Goal: Transaction & Acquisition: Obtain resource

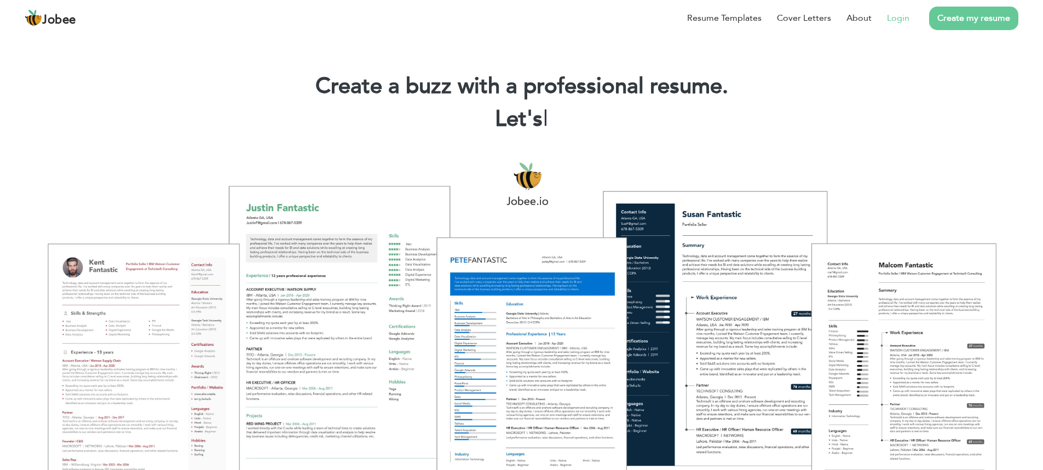
click at [904, 18] on link "Login" at bounding box center [898, 17] width 22 height 13
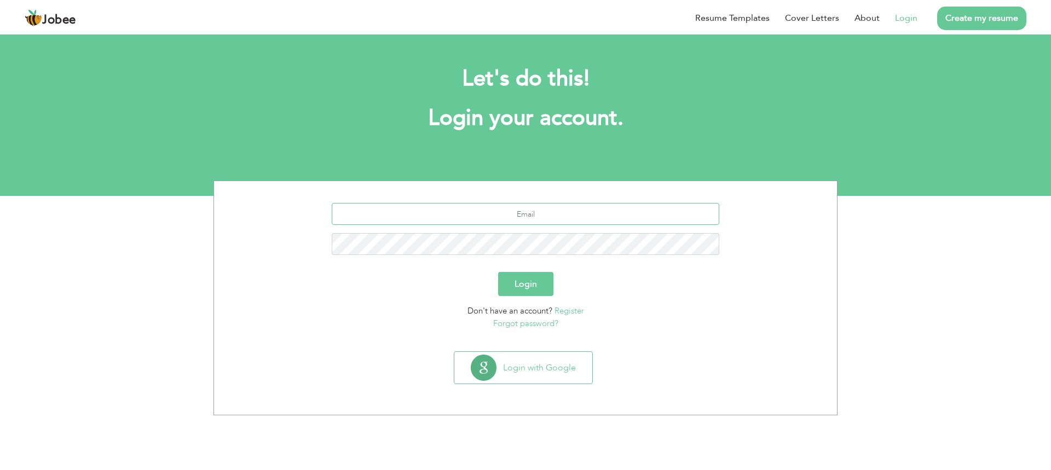
click at [530, 209] on input "text" at bounding box center [526, 214] width 388 height 22
click at [556, 216] on input "[EMAIL_ADDRESS][DOMAIN_NAME]" at bounding box center [526, 214] width 388 height 22
click at [556, 216] on input "abdulnasirshah25@gmail.com" at bounding box center [526, 214] width 388 height 22
type input "[EMAIL_ADDRESS][DOMAIN_NAME]"
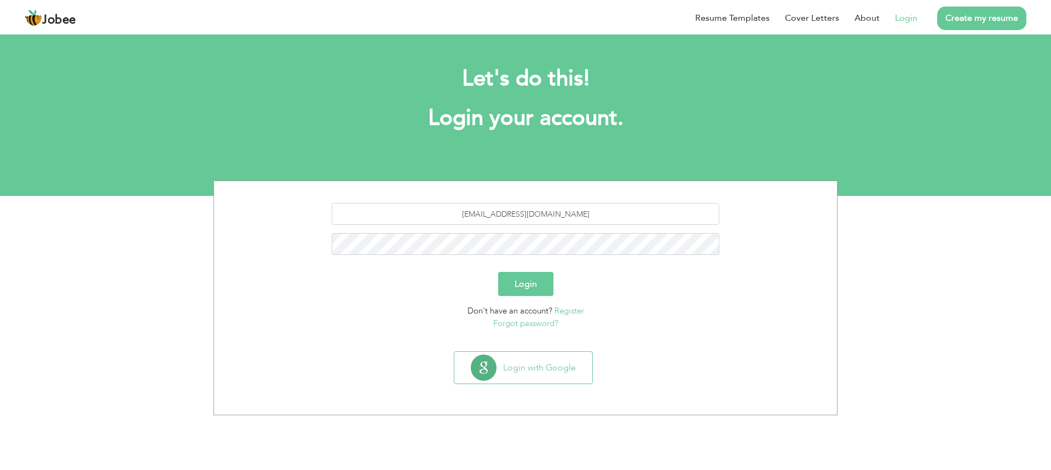
click at [515, 280] on button "Login" at bounding box center [525, 284] width 55 height 24
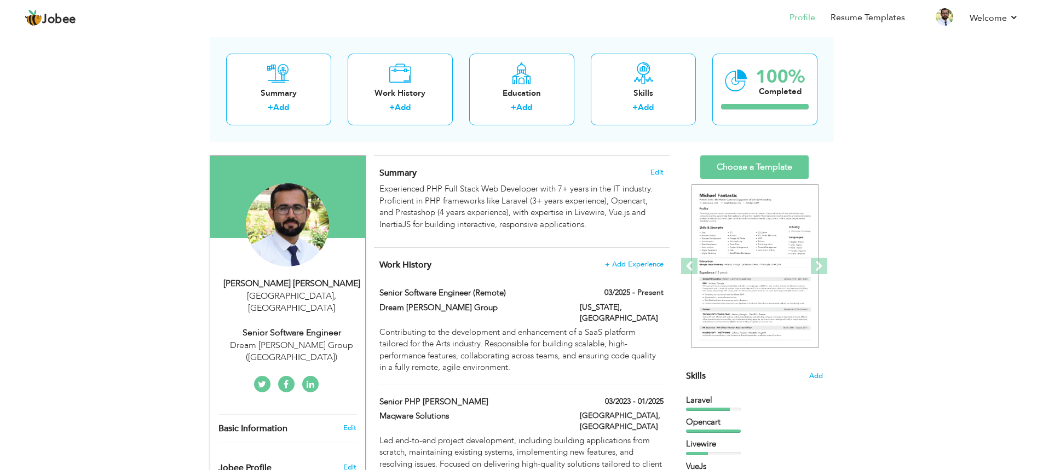
scroll to position [69, 0]
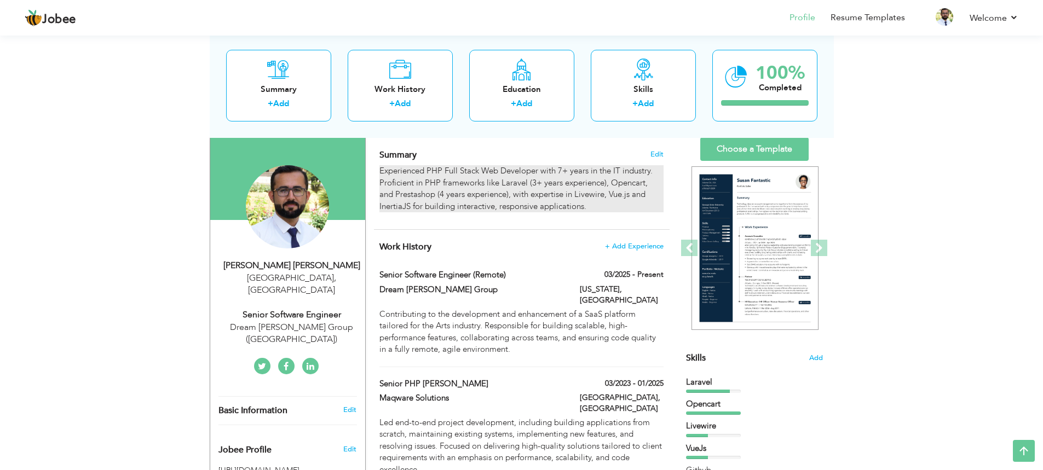
click at [569, 189] on p "Experienced PHP Full Stack Web Developer with 7+ years in the IT industry. Prof…" at bounding box center [521, 188] width 284 height 47
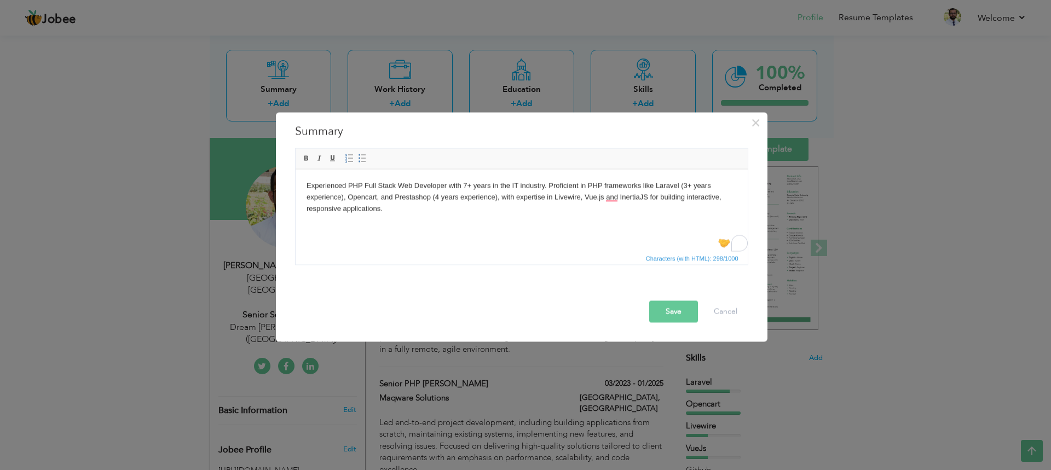
click at [439, 200] on p "Experienced PHP Full Stack Web Developer with 7+ years in the IT industry. Prof…" at bounding box center [521, 197] width 430 height 34
click at [494, 198] on p "Experienced PHP Full Stack Web Developer with 7+ years in the IT industry. Prof…" at bounding box center [521, 197] width 430 height 34
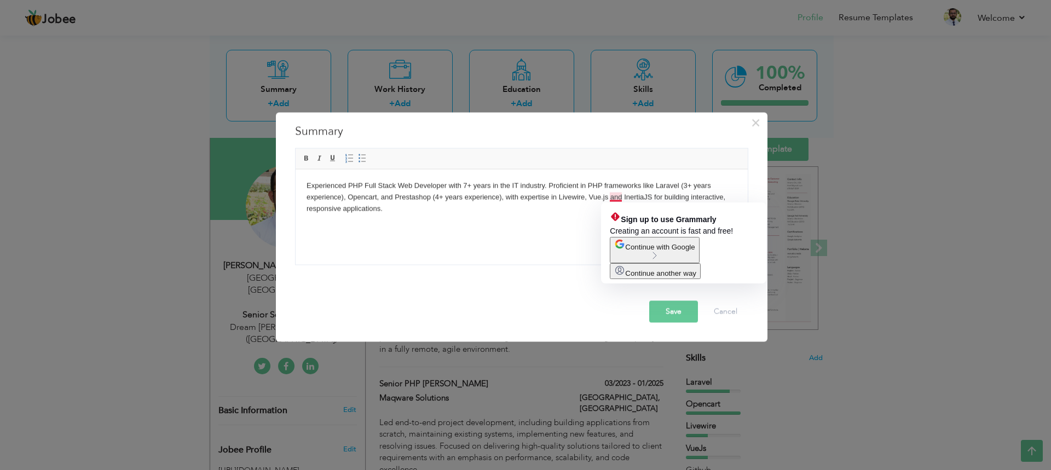
click at [643, 251] on span "Continue with Google" at bounding box center [660, 247] width 70 height 8
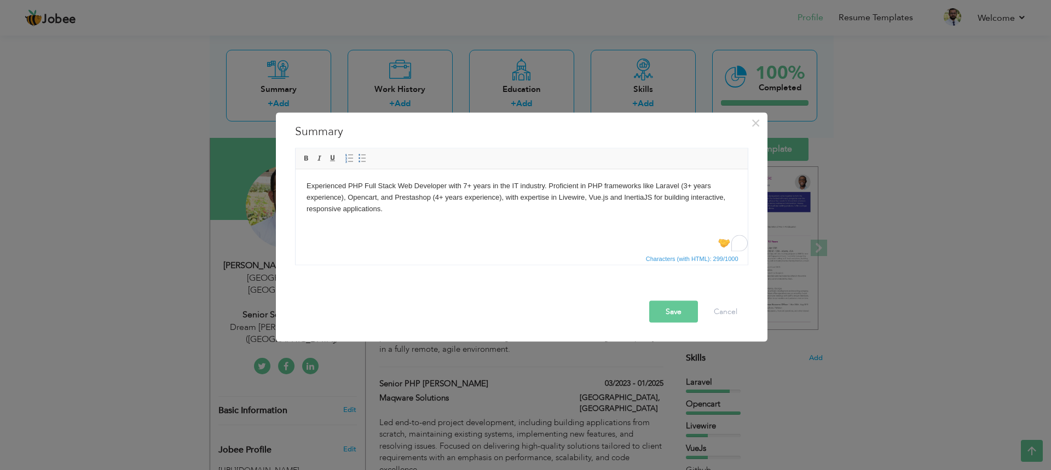
click at [682, 195] on p "Experienced PHP Full Stack Web Developer with 7+ years in the IT industry. Prof…" at bounding box center [521, 197] width 430 height 34
click at [629, 197] on p "Experienced PHP Full Stack Web Developer with 7+ years in the IT industry. Prof…" at bounding box center [521, 197] width 430 height 34
click at [584, 205] on p "Experienced PHP Full Stack Web Developer with 7+ years in the IT industry. Prof…" at bounding box center [521, 197] width 430 height 34
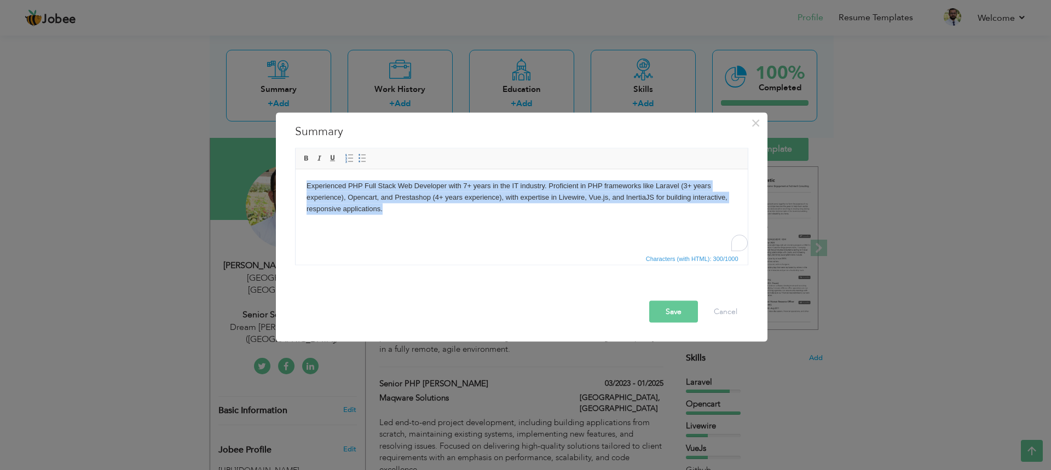
copy p "Experienced PHP Full Stack Web Developer with 7+ years in the IT industry. Prof…"
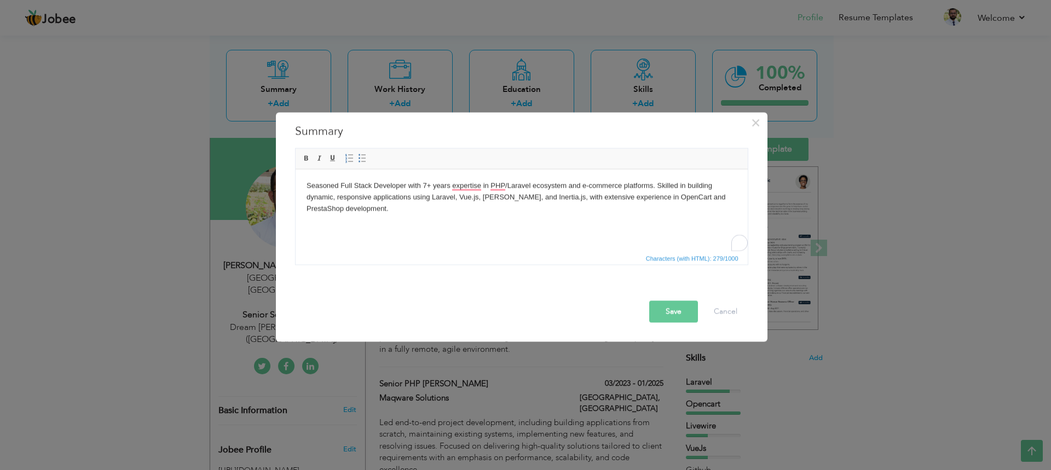
click at [670, 318] on button "Save" at bounding box center [673, 312] width 49 height 22
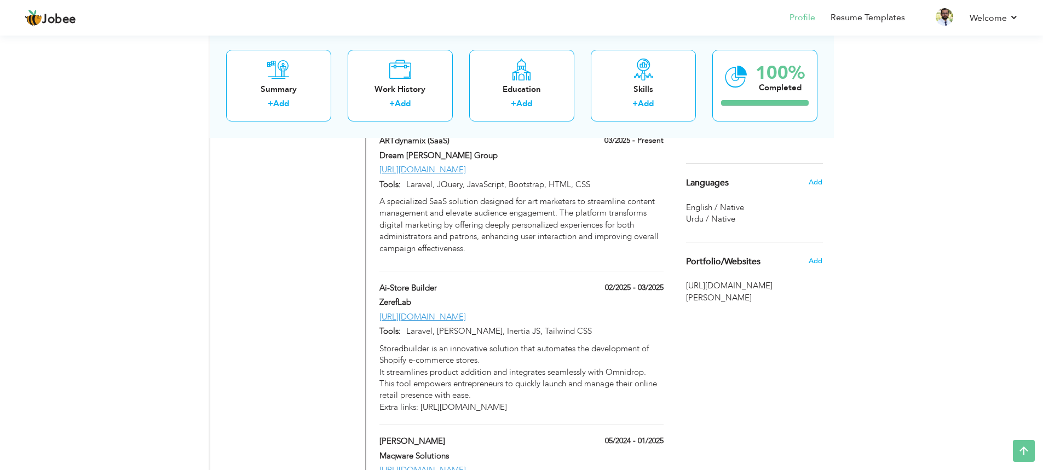
scroll to position [815, 0]
click at [465, 310] on link "[URL][DOMAIN_NAME]" at bounding box center [422, 315] width 87 height 11
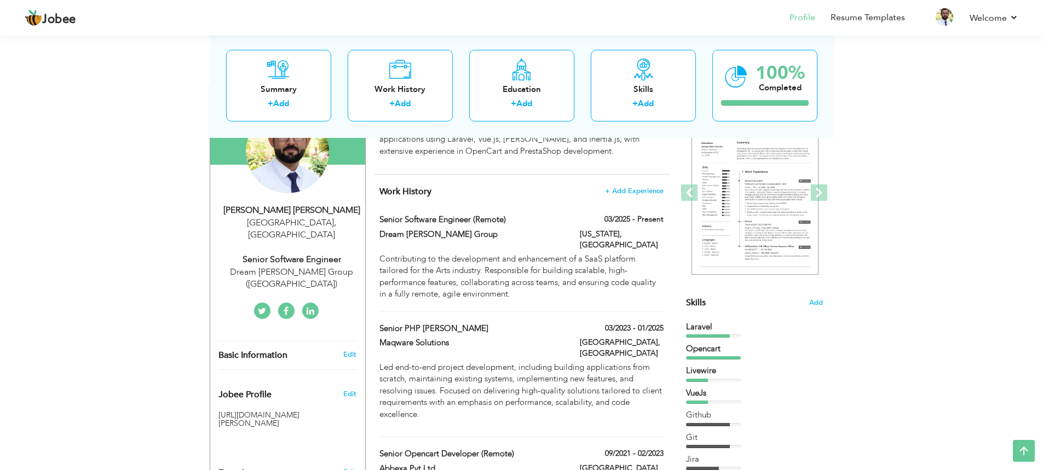
scroll to position [0, 0]
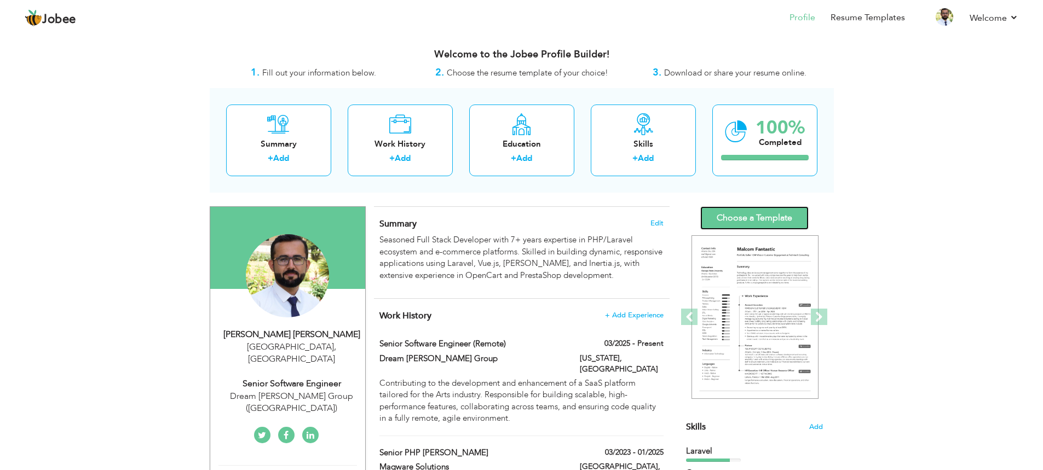
click at [750, 218] on link "Choose a Template" at bounding box center [754, 218] width 108 height 24
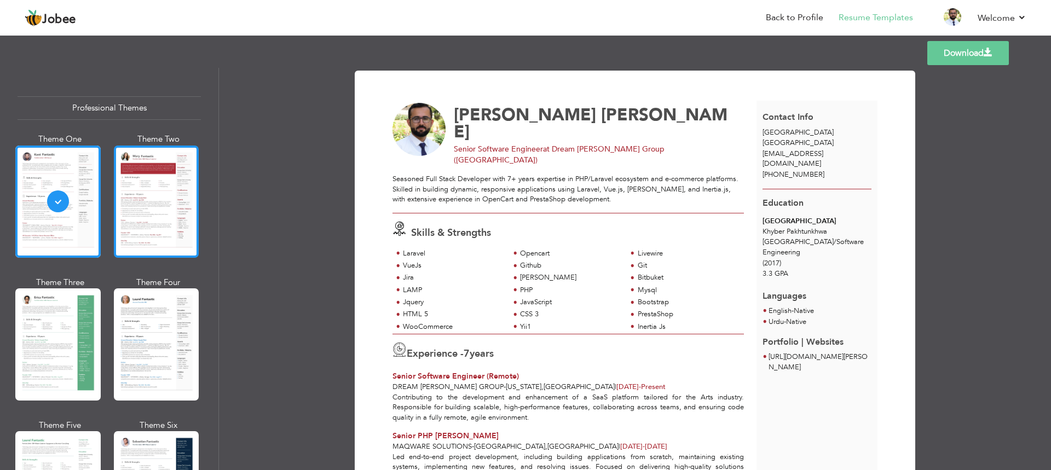
click at [164, 209] on div at bounding box center [156, 202] width 85 height 112
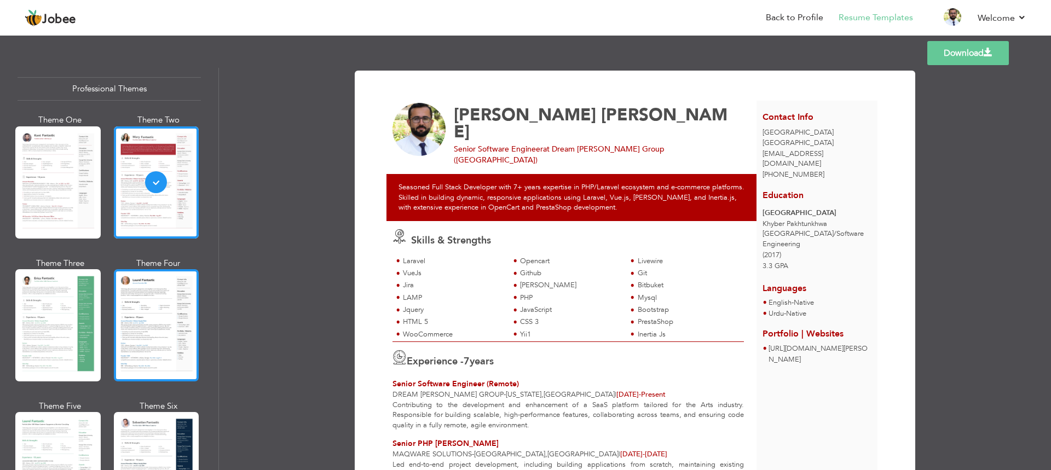
scroll to position [124, 0]
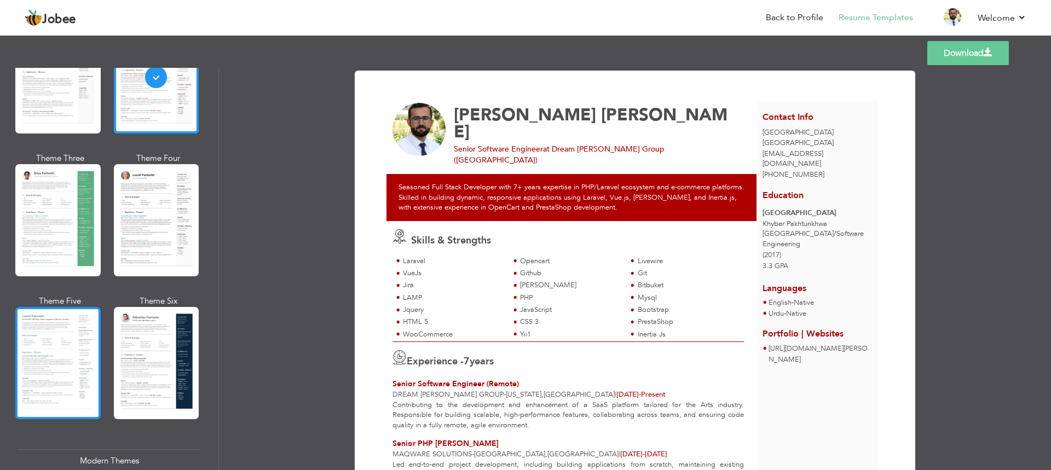
click at [61, 347] on div at bounding box center [57, 363] width 85 height 112
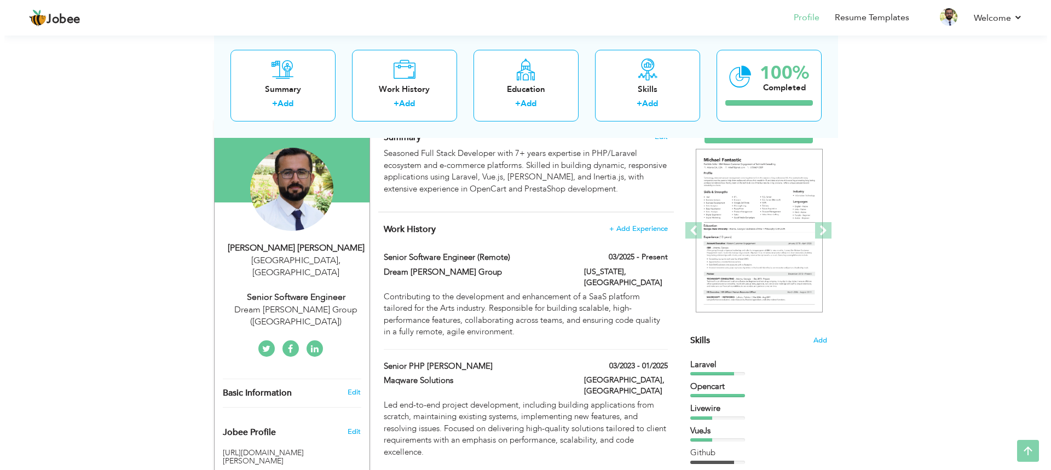
scroll to position [89, 0]
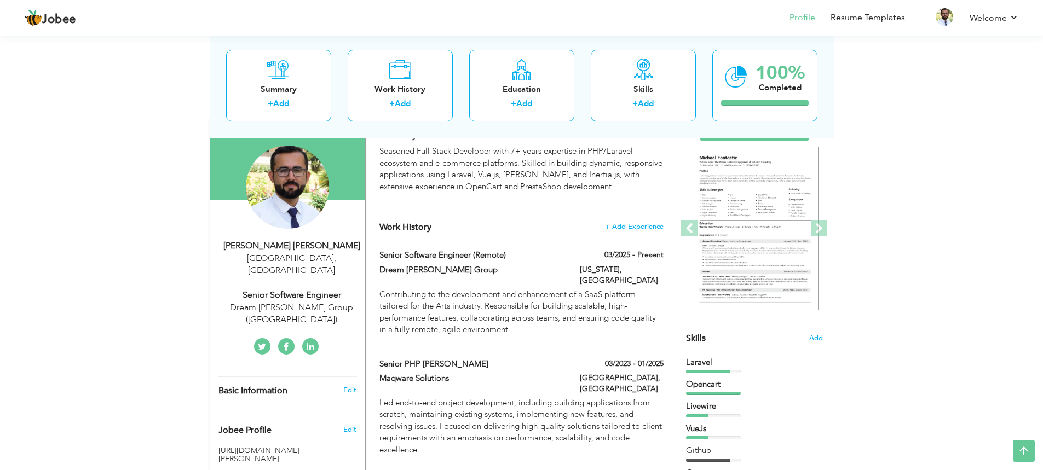
click at [334, 260] on span "," at bounding box center [335, 258] width 2 height 12
type input "[PERSON_NAME]"
type input "Shah"
type input "[PHONE_NUMBER]"
select select "number:166"
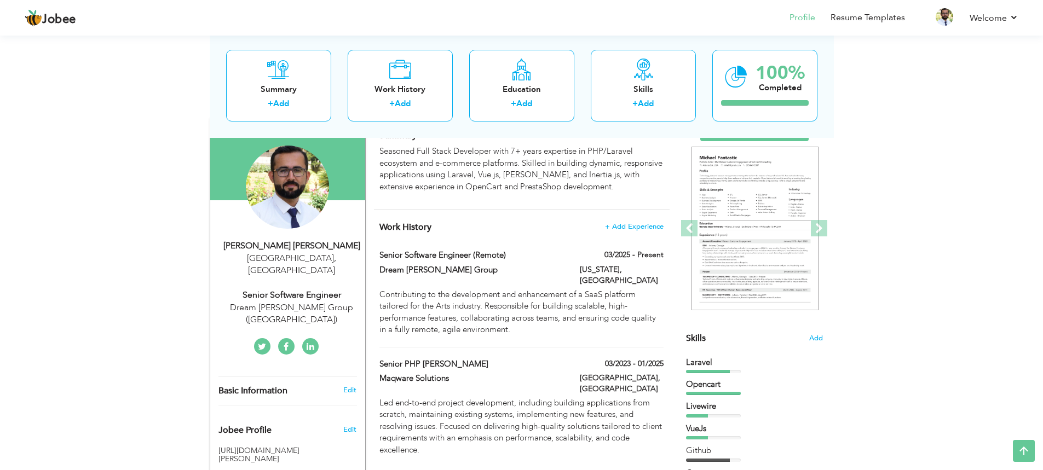
type input "[GEOGRAPHIC_DATA]"
select select "number:9"
type input "Dream [PERSON_NAME] Group ([GEOGRAPHIC_DATA])"
type input "Senior Software Engineer"
type input "[URL][DOMAIN_NAME][PERSON_NAME]"
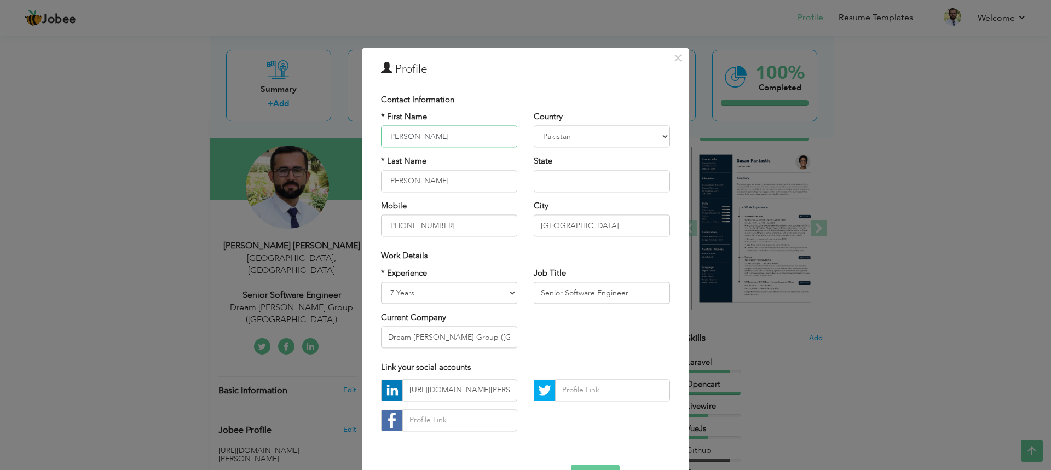
scroll to position [36, 0]
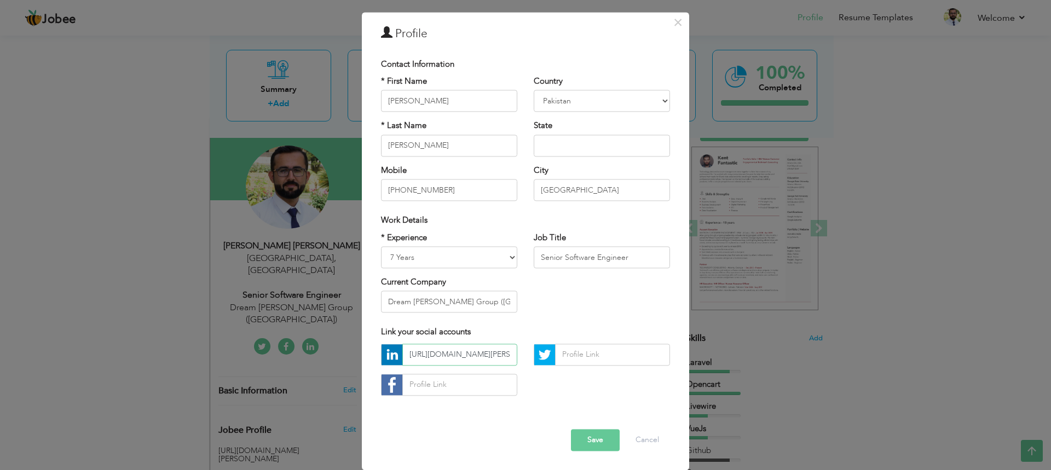
click at [477, 354] on input "[URL][DOMAIN_NAME][PERSON_NAME]" at bounding box center [459, 355] width 115 height 22
click at [569, 361] on input "text" at bounding box center [612, 355] width 115 height 22
paste input "[URL][DOMAIN_NAME]"
type input "[URL][DOMAIN_NAME]"
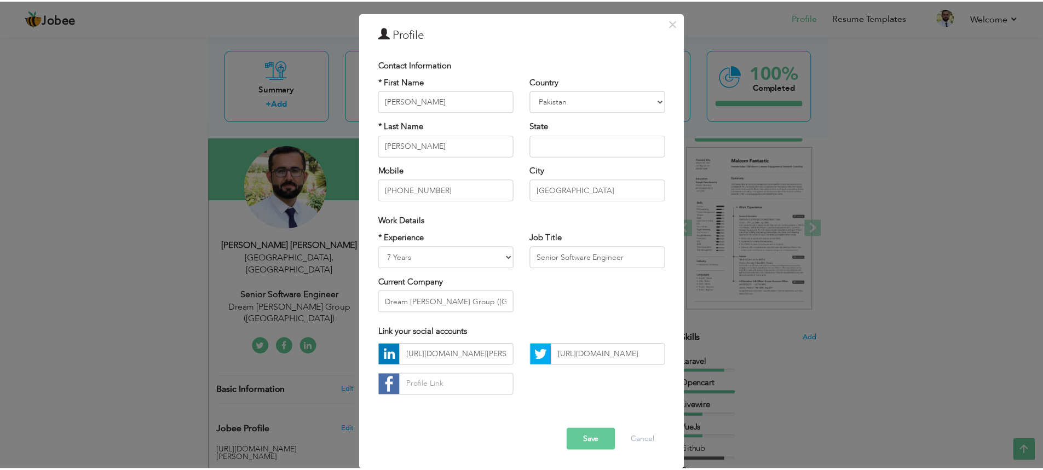
scroll to position [0, 0]
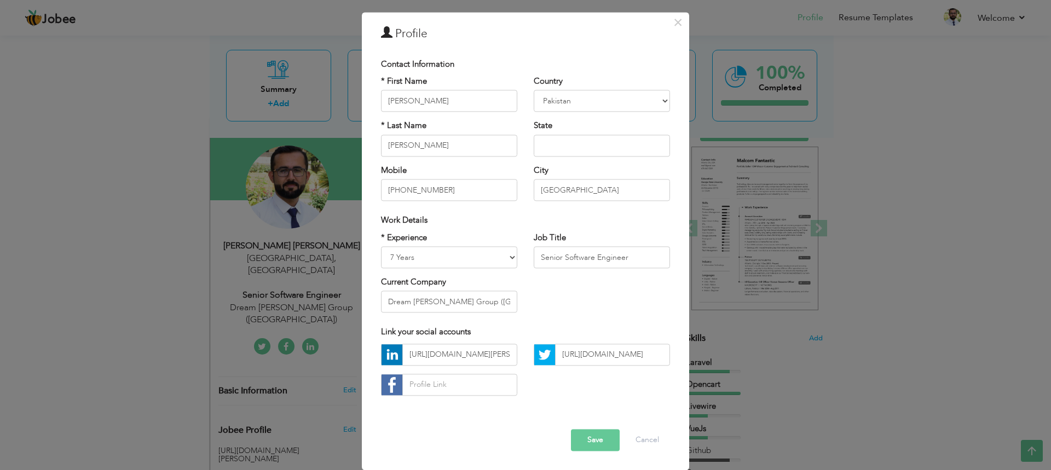
click at [595, 447] on button "Save" at bounding box center [595, 440] width 49 height 22
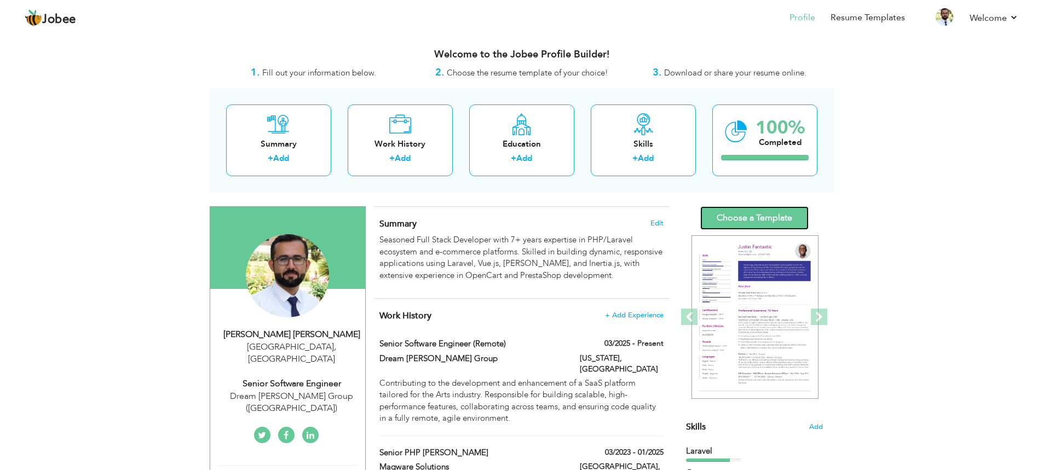
click at [744, 215] on link "Choose a Template" at bounding box center [754, 218] width 108 height 24
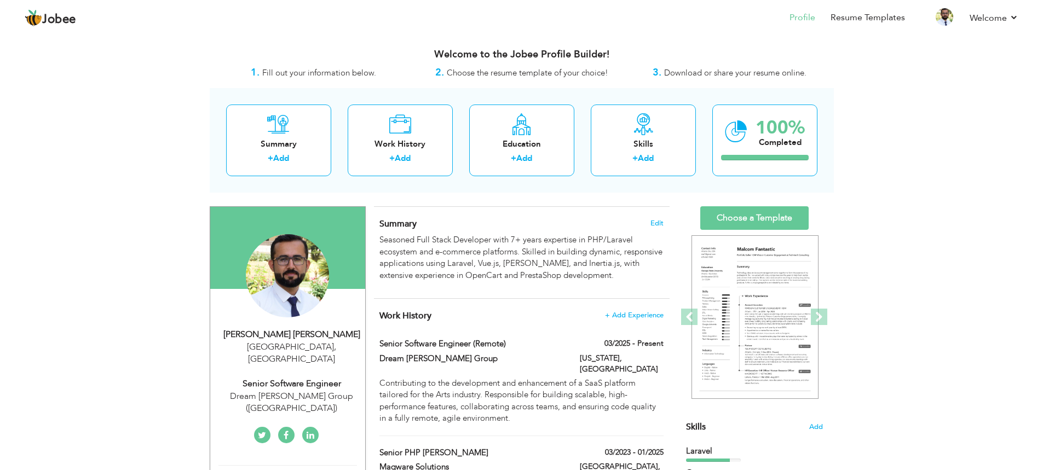
click at [299, 355] on div "[PERSON_NAME] [PERSON_NAME] [GEOGRAPHIC_DATA] , [GEOGRAPHIC_DATA] Senior Softwa…" at bounding box center [287, 371] width 155 height 87
select select "number:166"
select select "number:9"
type input "Dream [PERSON_NAME] Group ([GEOGRAPHIC_DATA])"
type input "Senior Software Engineer"
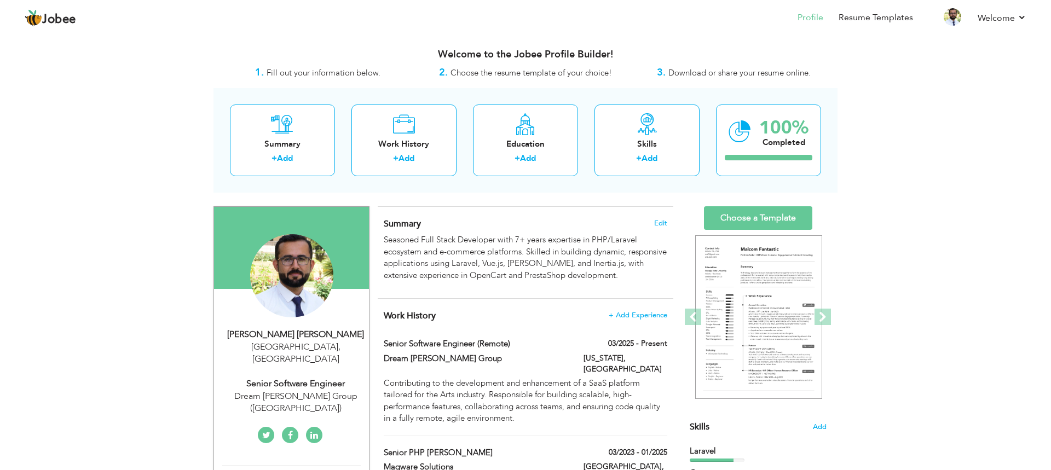
type input "[URL][DOMAIN_NAME][PERSON_NAME]"
type input "[URL][DOMAIN_NAME]"
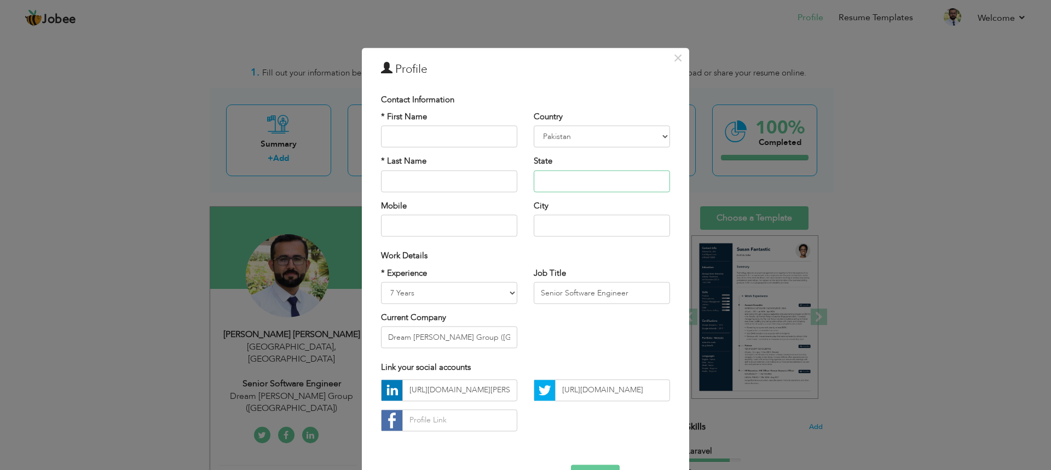
click at [571, 179] on input "text" at bounding box center [602, 181] width 136 height 22
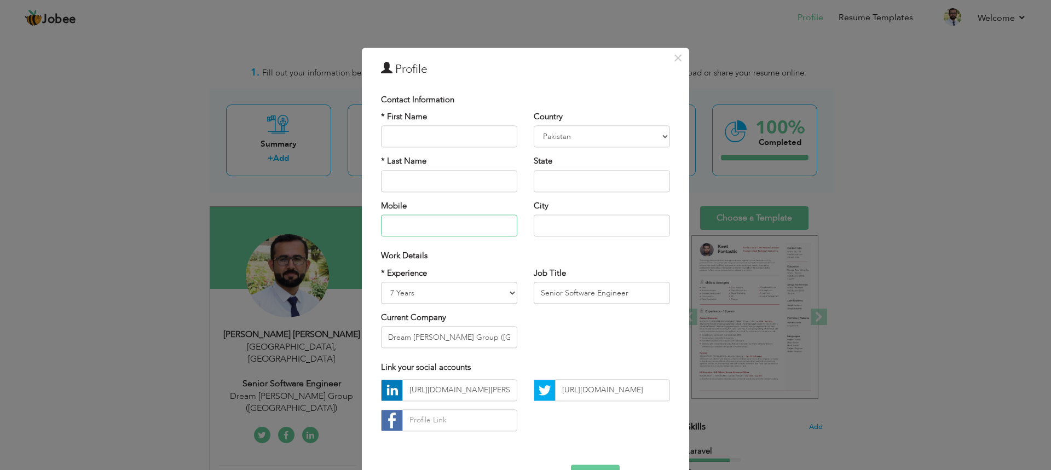
click at [413, 227] on input "text" at bounding box center [449, 226] width 136 height 22
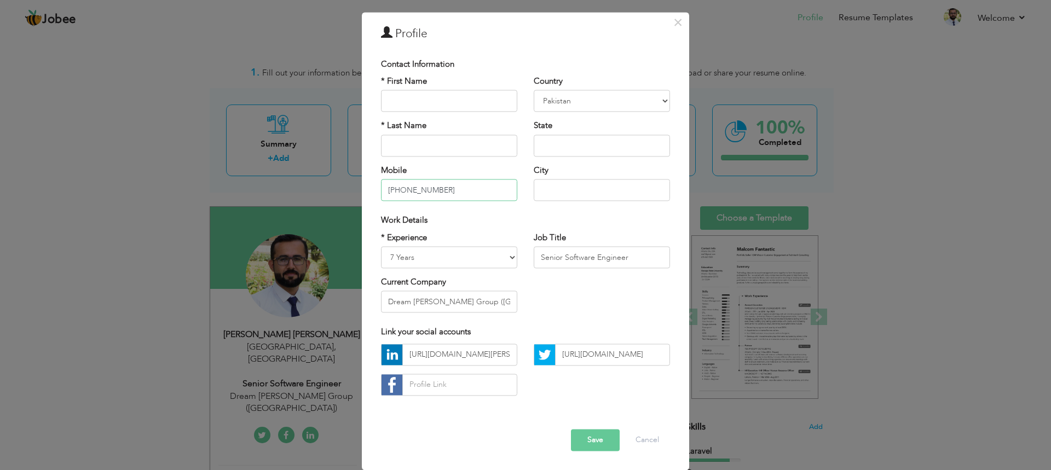
type input "[PHONE_NUMBER]"
click at [595, 439] on button "Save" at bounding box center [595, 440] width 49 height 22
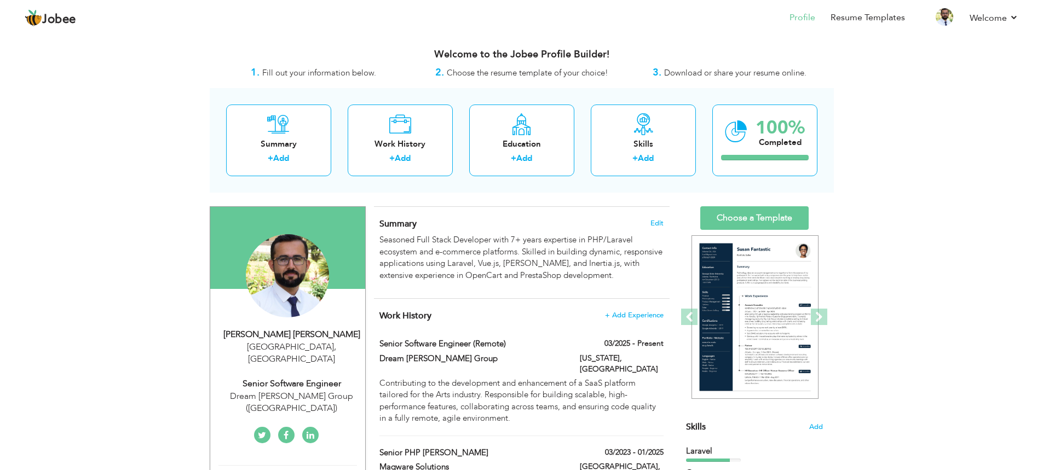
click at [301, 339] on div "[PERSON_NAME] [PERSON_NAME]" at bounding box center [291, 334] width 147 height 13
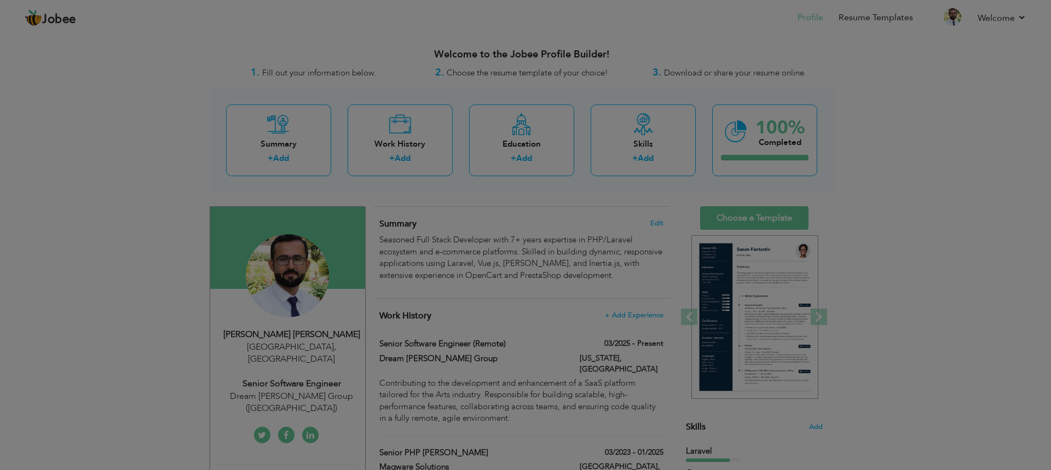
scroll to position [0, 0]
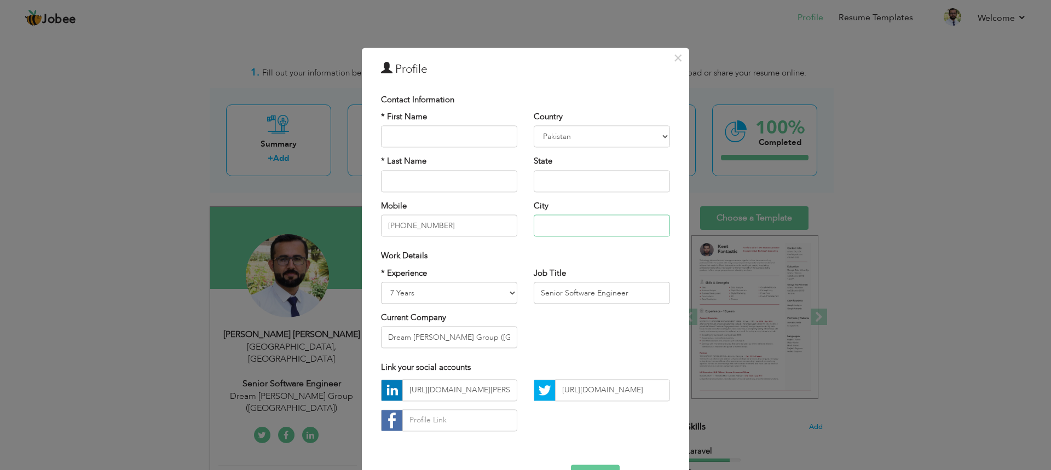
click at [549, 230] on input "text" at bounding box center [602, 226] width 136 height 22
type input "I"
type input "[GEOGRAPHIC_DATA]"
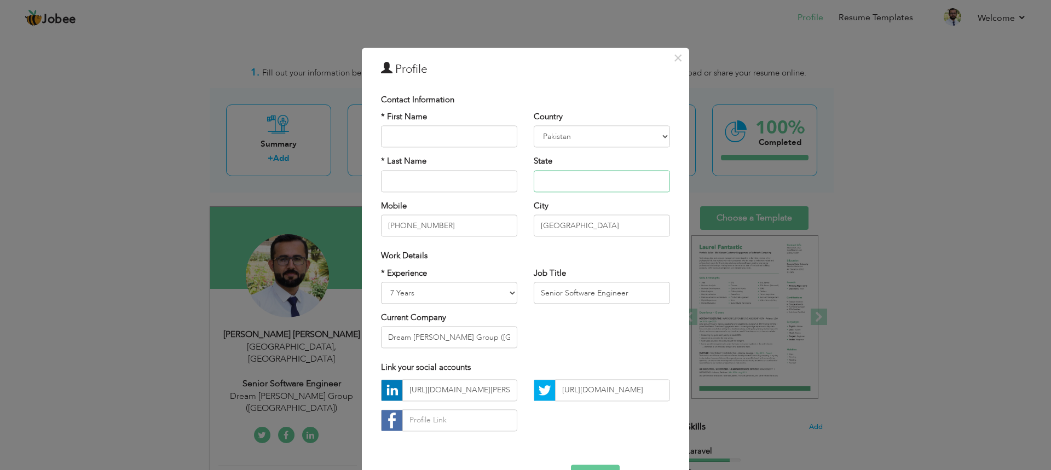
click at [557, 178] on input "text" at bounding box center [602, 181] width 136 height 22
type input "p"
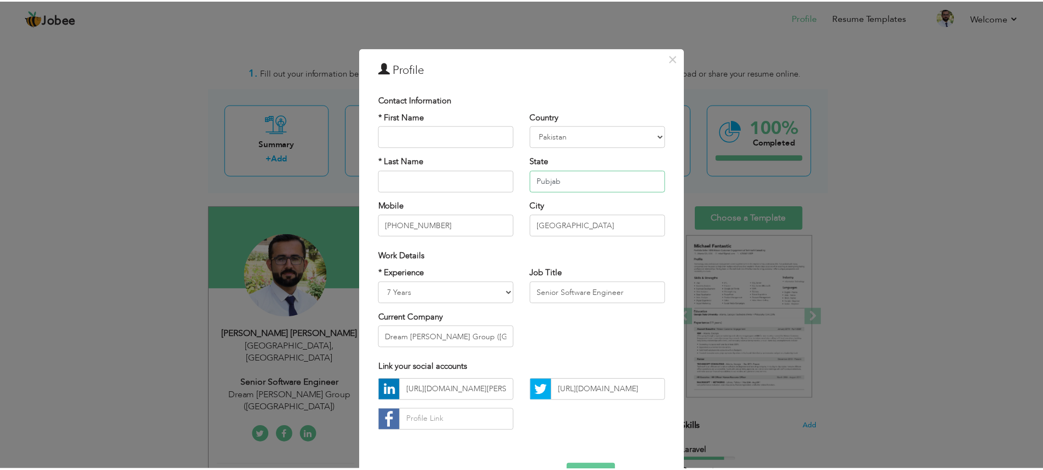
scroll to position [36, 0]
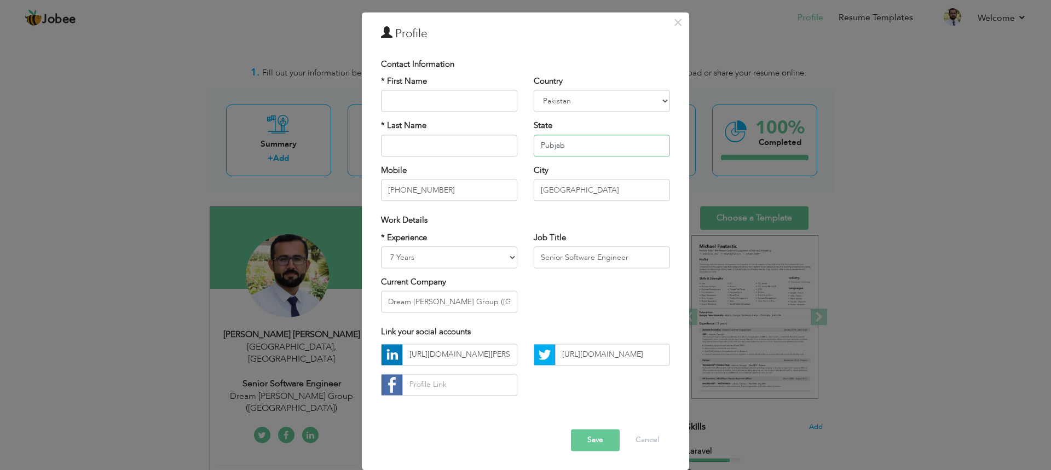
click at [541, 147] on input "Pubjab" at bounding box center [602, 146] width 136 height 22
type input "[GEOGRAPHIC_DATA]"
click at [582, 447] on button "Save" at bounding box center [595, 440] width 49 height 22
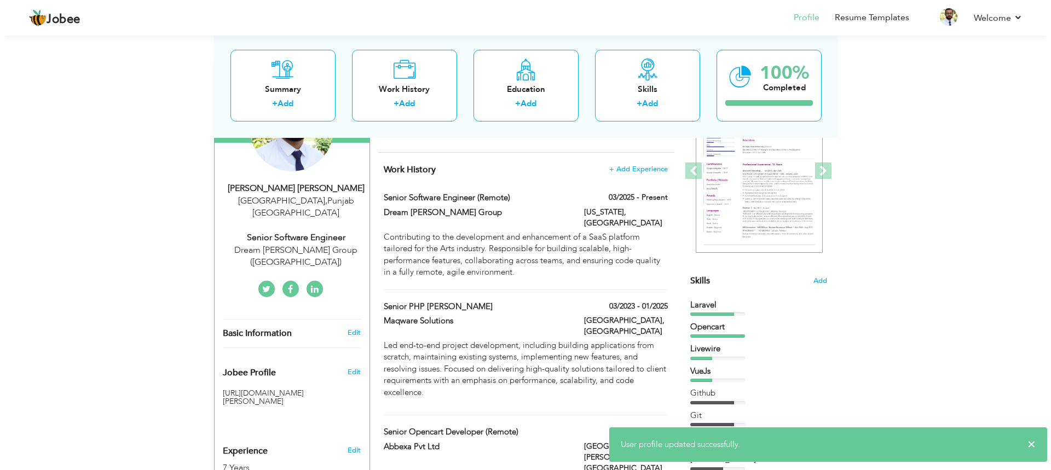
scroll to position [147, 0]
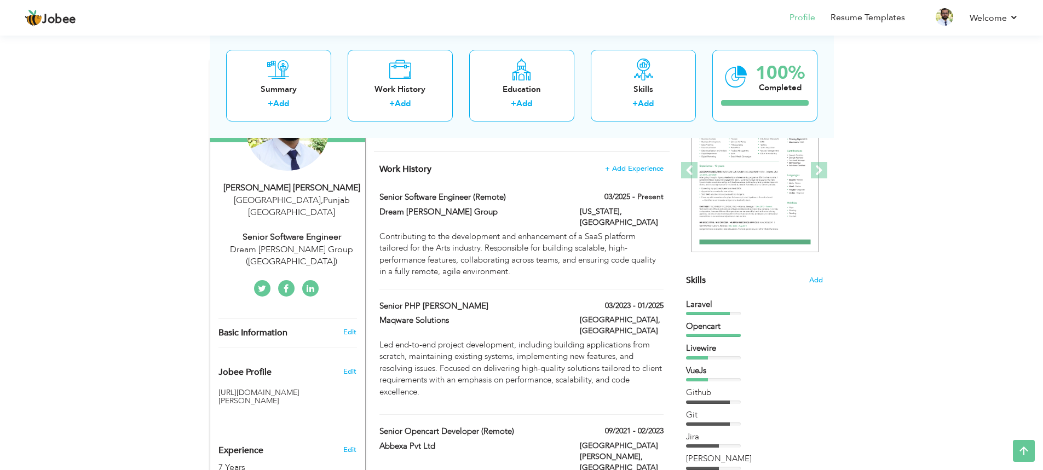
click at [301, 207] on div "[PERSON_NAME] [PERSON_NAME] [GEOGRAPHIC_DATA] , [GEOGRAPHIC_DATA] [GEOGRAPHIC_D…" at bounding box center [287, 225] width 155 height 87
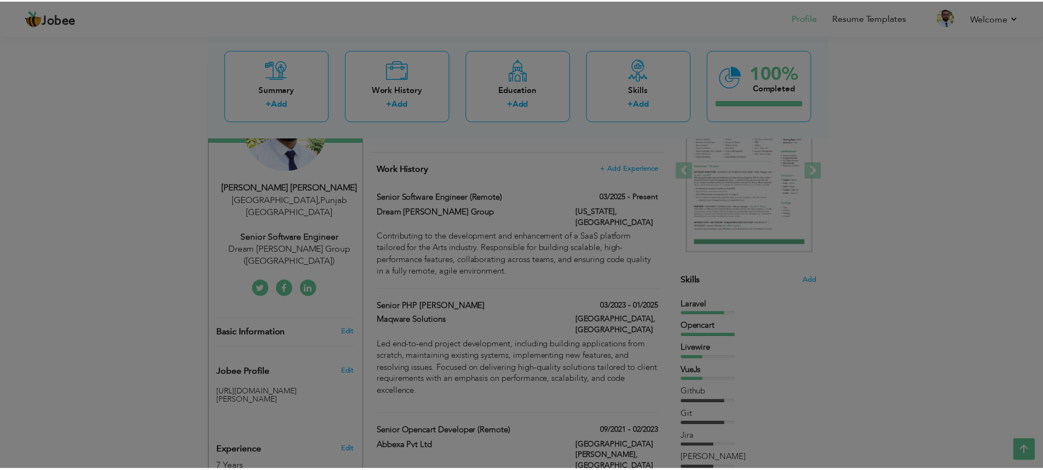
scroll to position [0, 0]
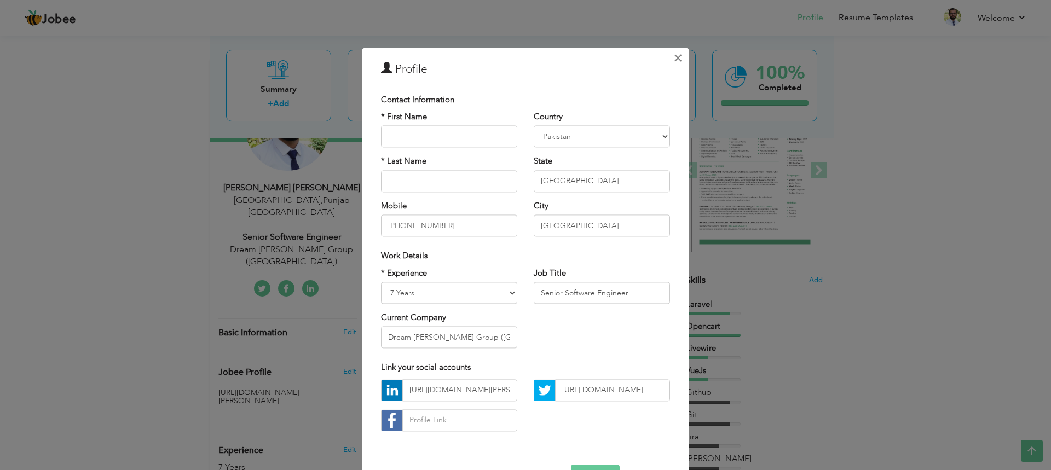
click at [673, 54] on span "×" at bounding box center [677, 58] width 9 height 20
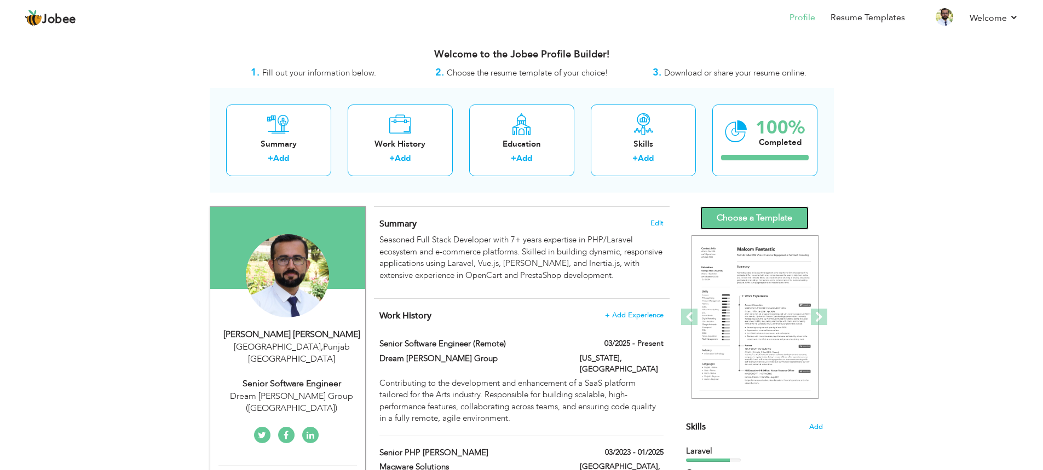
click at [724, 207] on link "Choose a Template" at bounding box center [754, 218] width 108 height 24
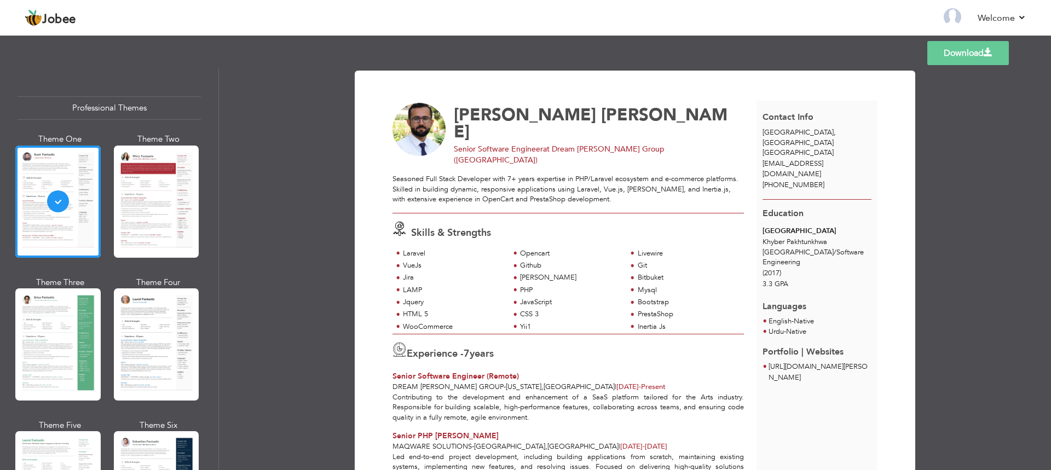
click at [953, 51] on link "Download" at bounding box center [968, 53] width 82 height 24
click at [951, 53] on link "Download" at bounding box center [968, 53] width 82 height 24
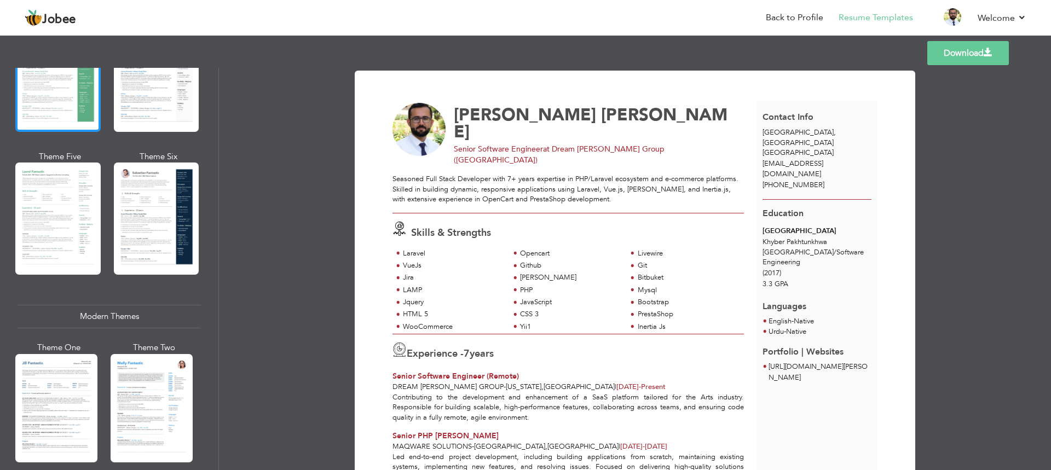
scroll to position [280, 0]
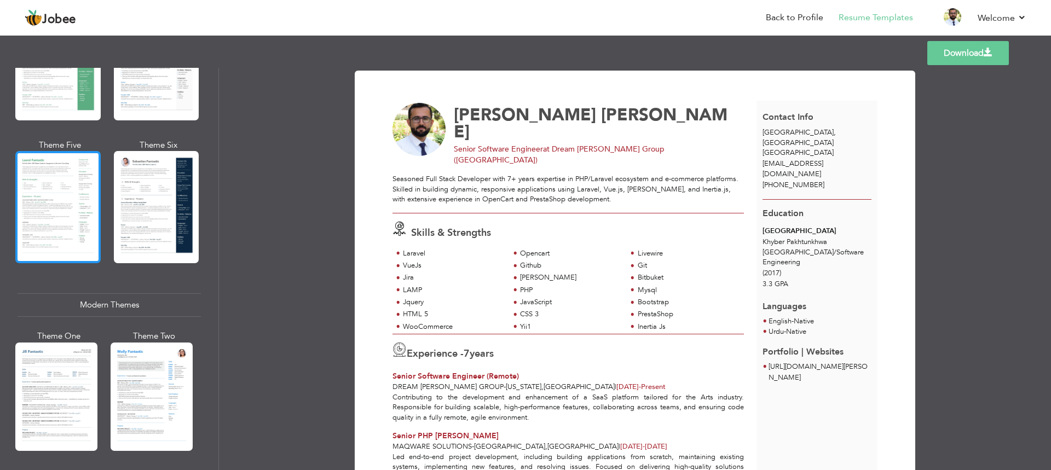
click at [68, 211] on div at bounding box center [57, 207] width 85 height 112
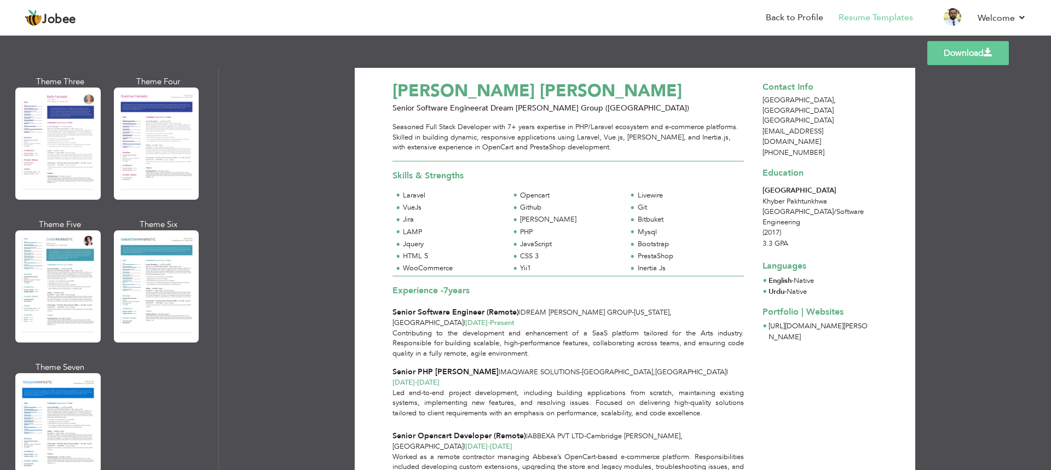
scroll to position [1830, 0]
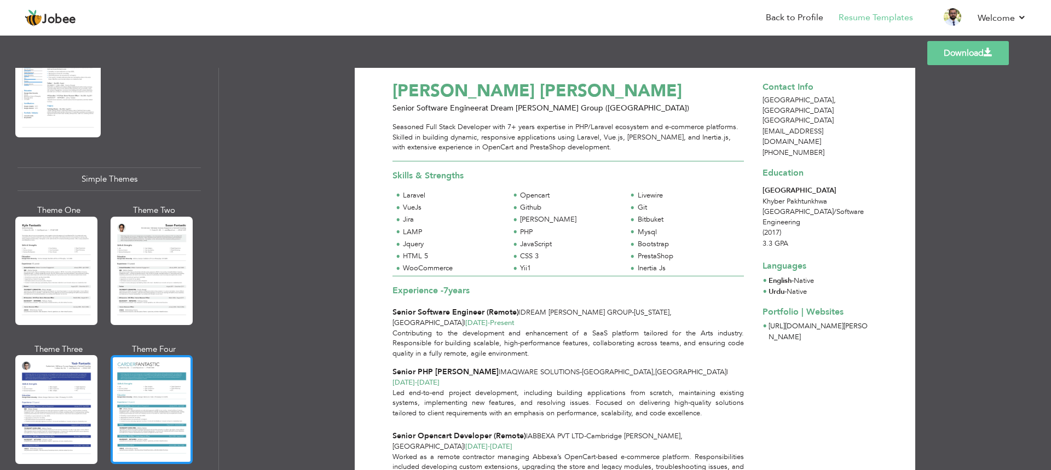
click at [141, 408] on div at bounding box center [152, 409] width 82 height 108
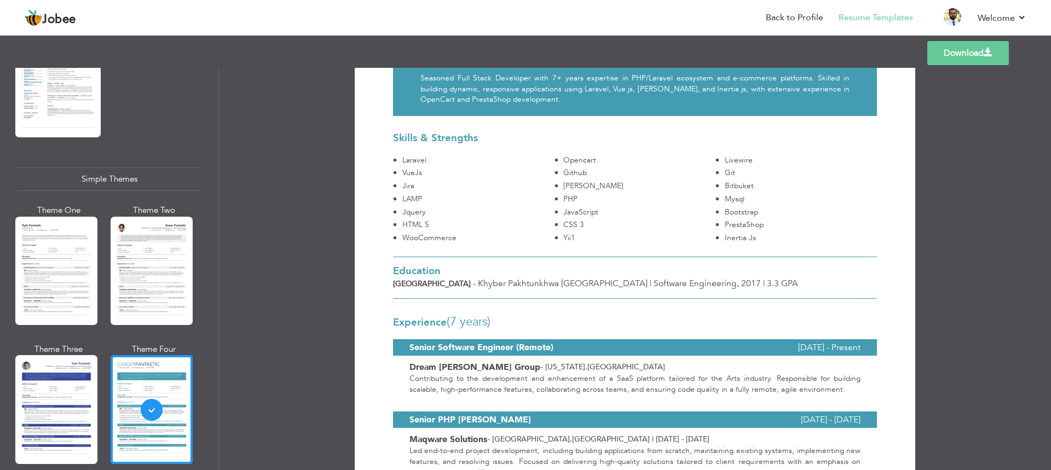
scroll to position [0, 0]
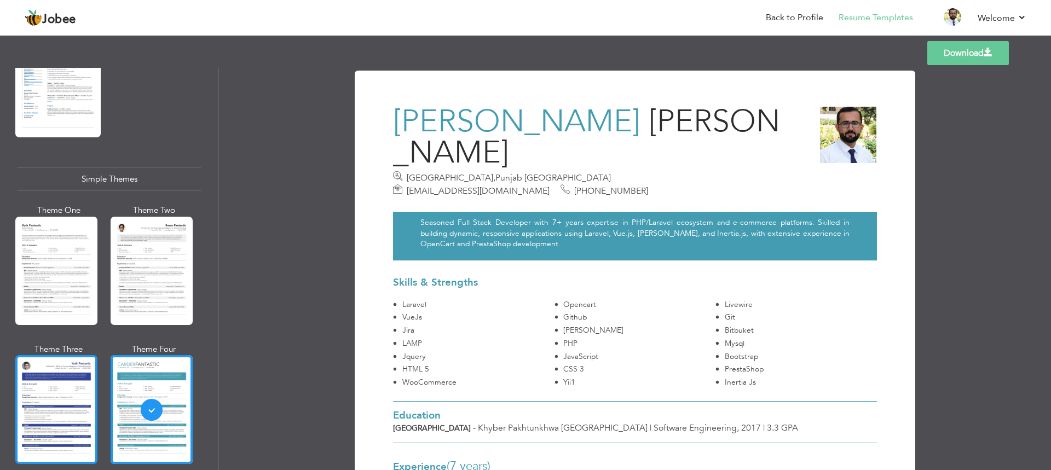
click at [48, 405] on div at bounding box center [56, 409] width 82 height 108
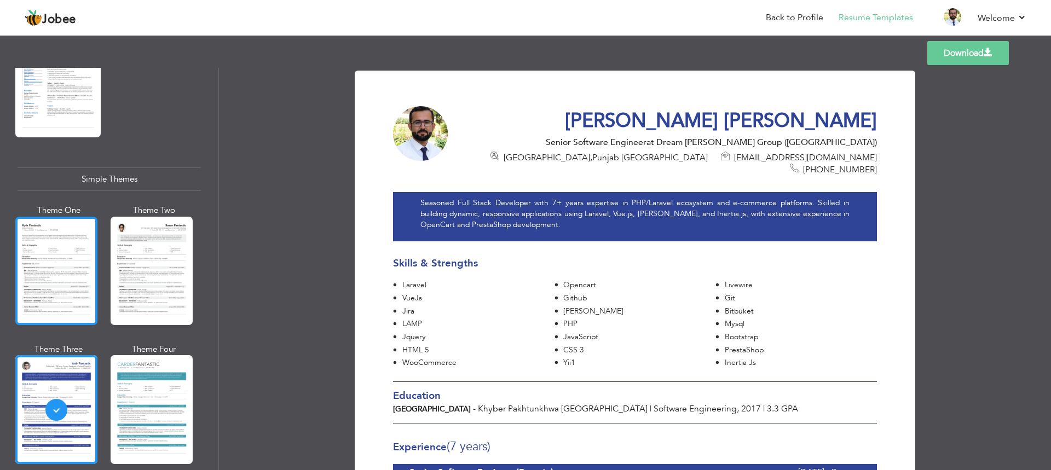
click at [61, 263] on div at bounding box center [56, 271] width 82 height 108
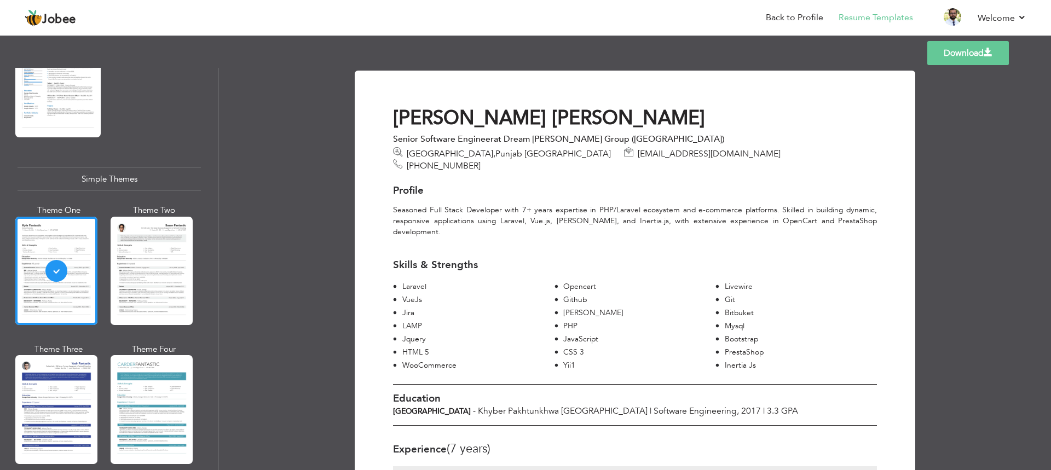
click at [959, 57] on link "Download" at bounding box center [968, 53] width 82 height 24
click at [149, 245] on div at bounding box center [152, 271] width 82 height 108
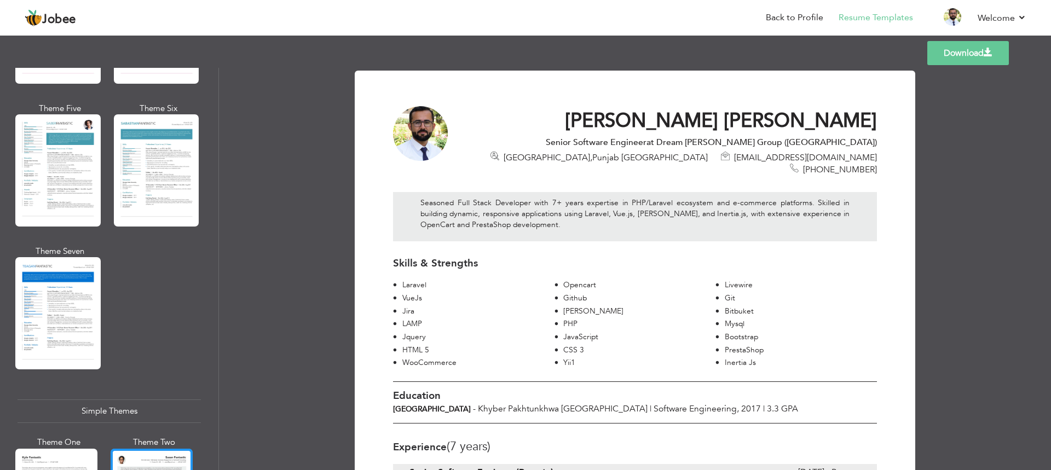
scroll to position [1544, 0]
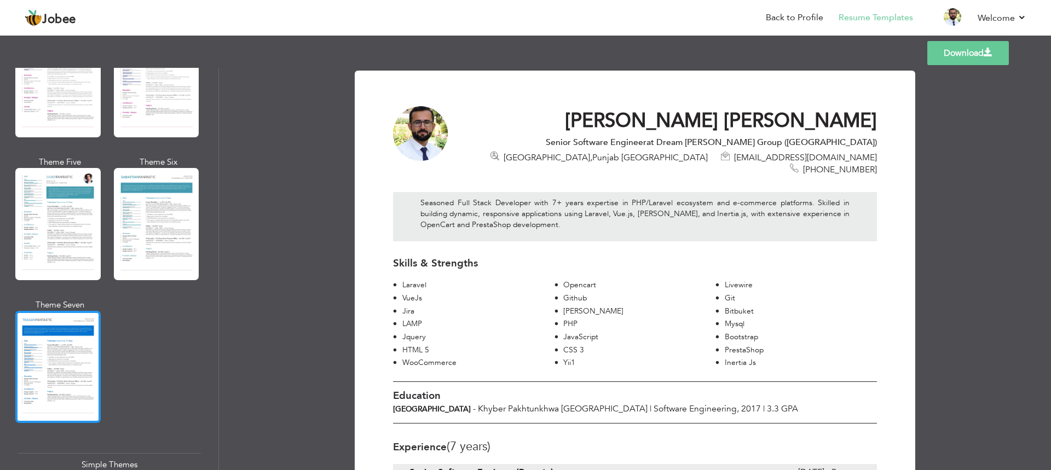
click at [46, 354] on div at bounding box center [57, 367] width 85 height 112
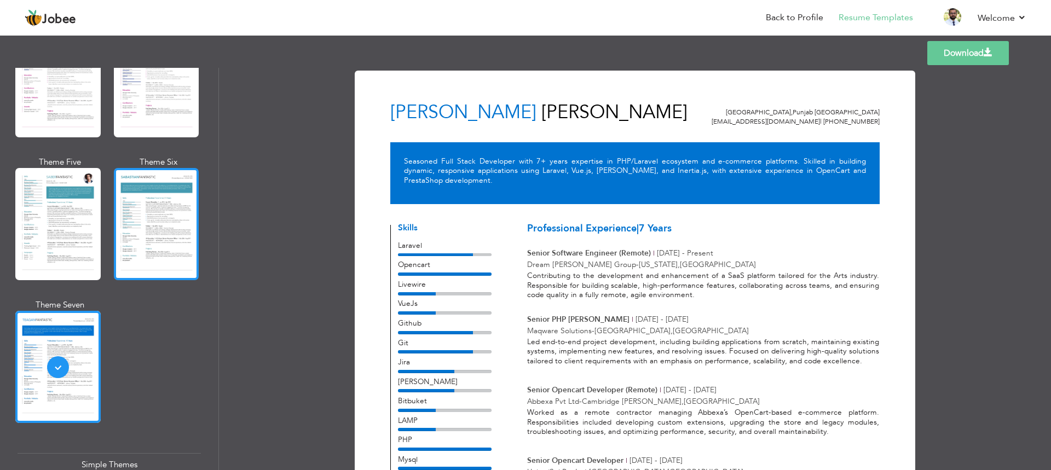
click at [135, 214] on div at bounding box center [156, 224] width 85 height 112
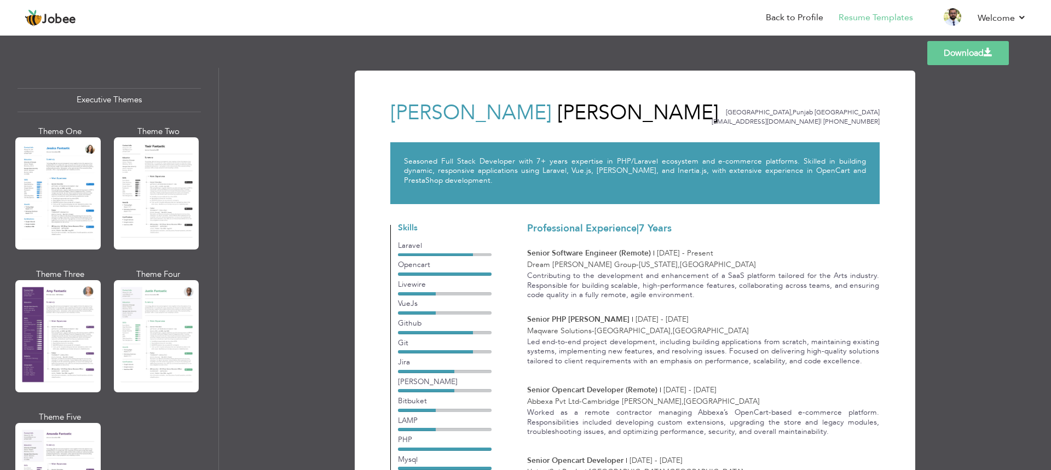
scroll to position [871, 0]
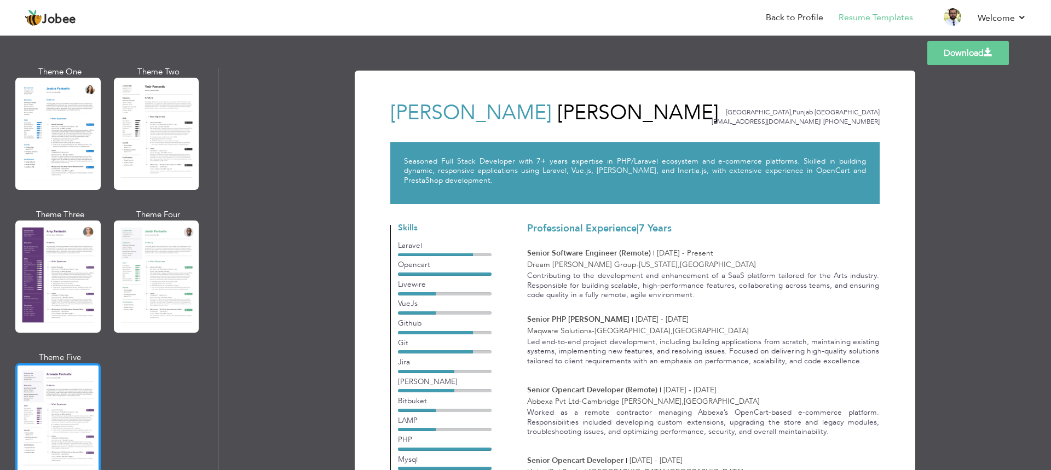
click at [57, 409] on div at bounding box center [57, 420] width 85 height 112
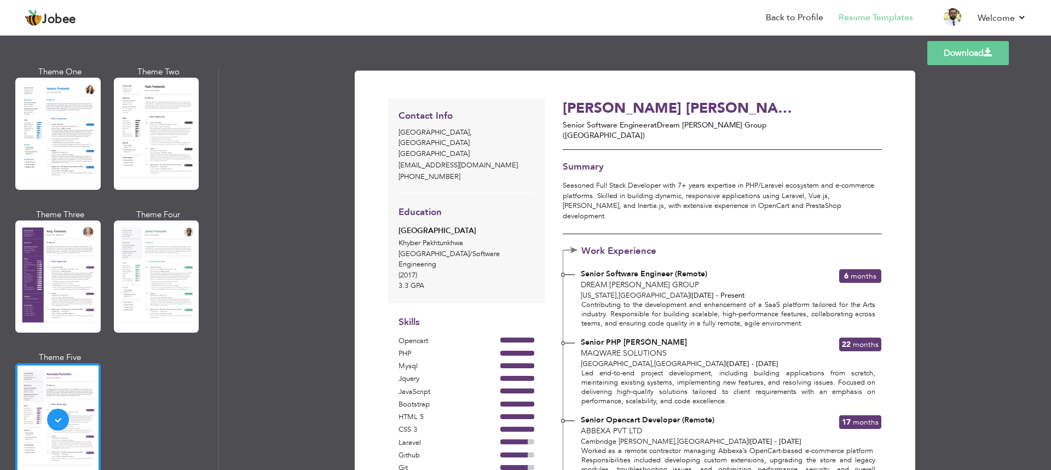
click at [62, 281] on div at bounding box center [57, 277] width 85 height 112
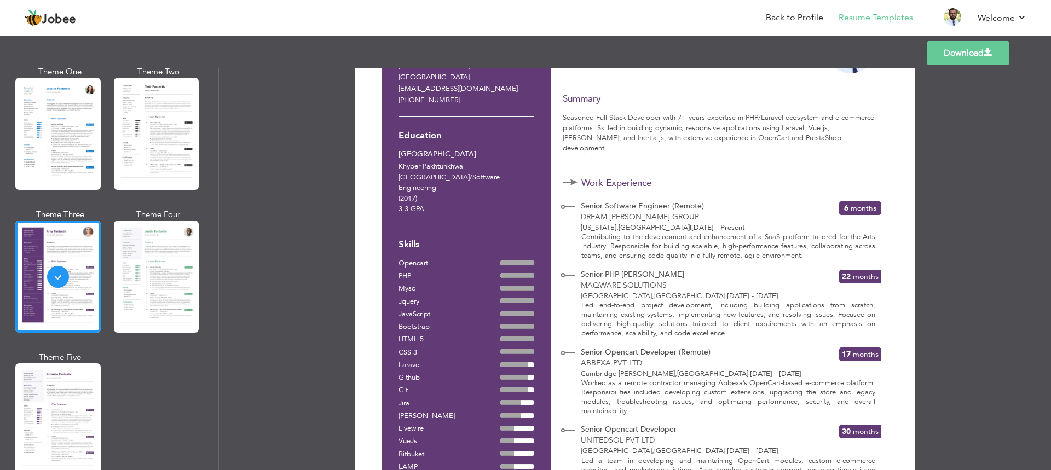
scroll to position [0, 0]
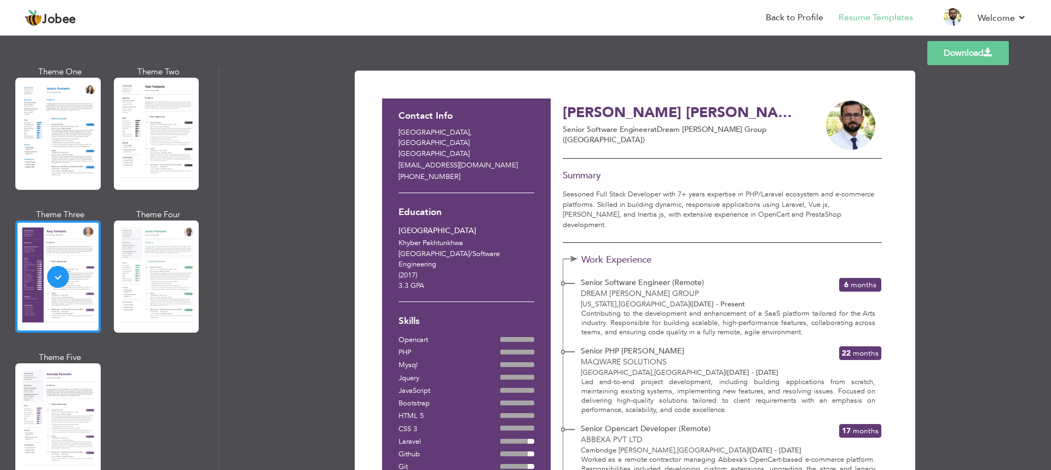
click at [954, 51] on link "Download" at bounding box center [968, 53] width 82 height 24
click at [149, 264] on div at bounding box center [156, 277] width 85 height 112
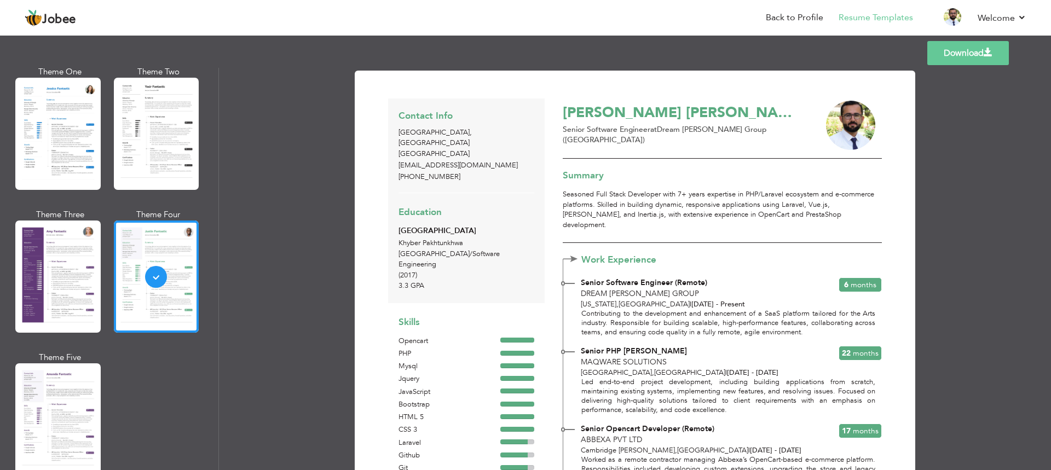
click at [959, 49] on link "Download" at bounding box center [968, 53] width 82 height 24
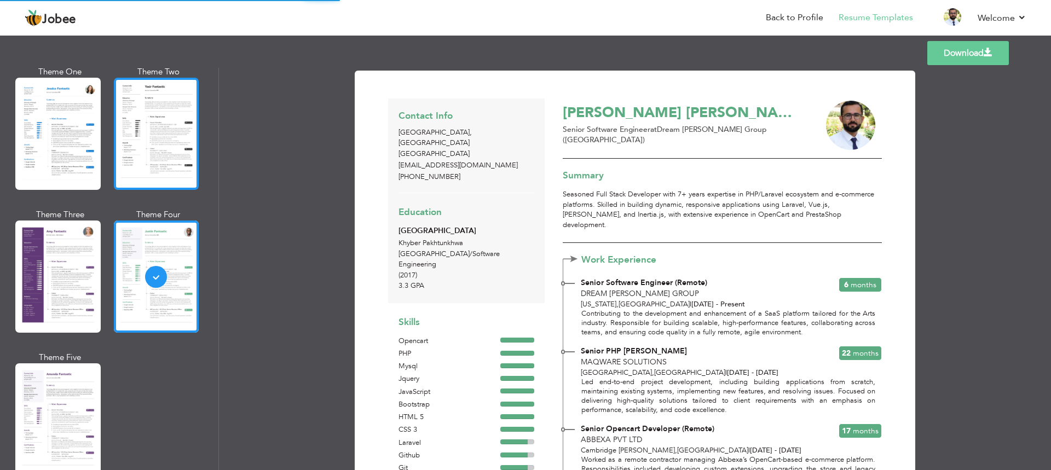
click at [144, 155] on div at bounding box center [156, 134] width 85 height 112
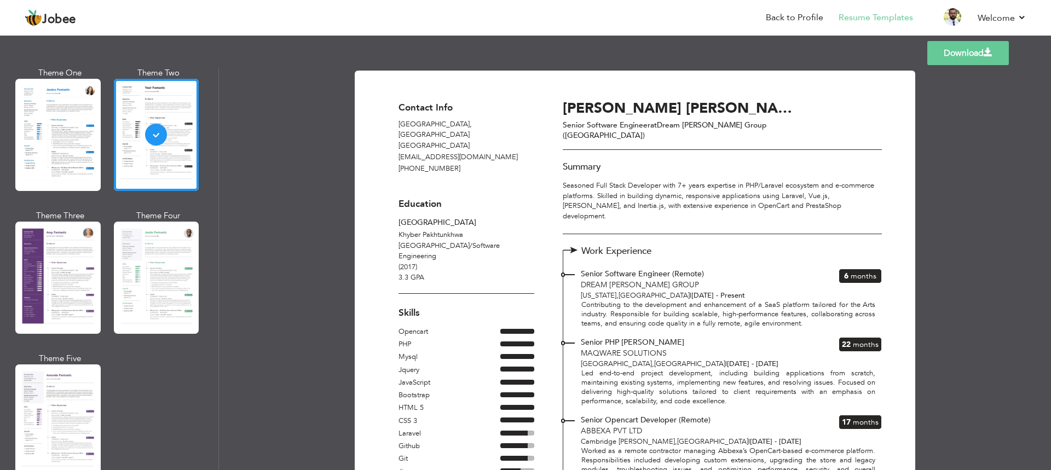
scroll to position [871, 0]
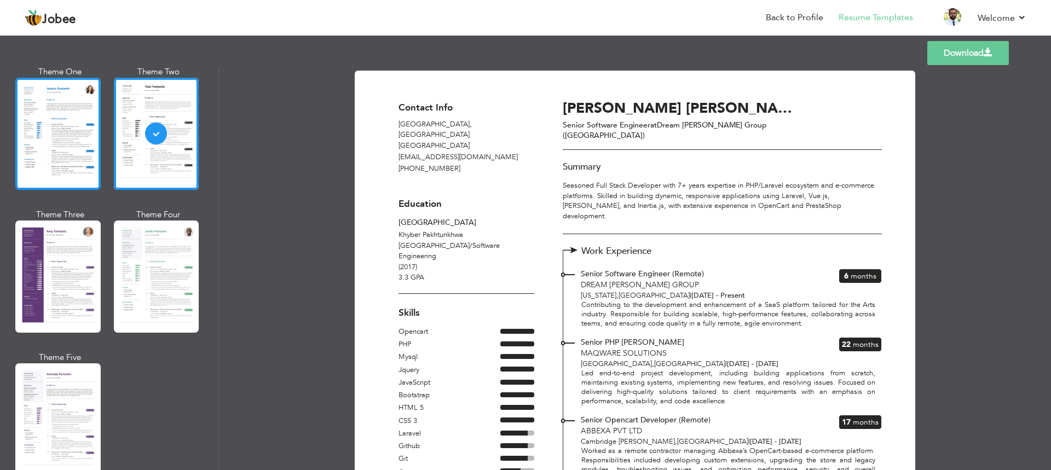
click at [48, 149] on div at bounding box center [57, 134] width 85 height 112
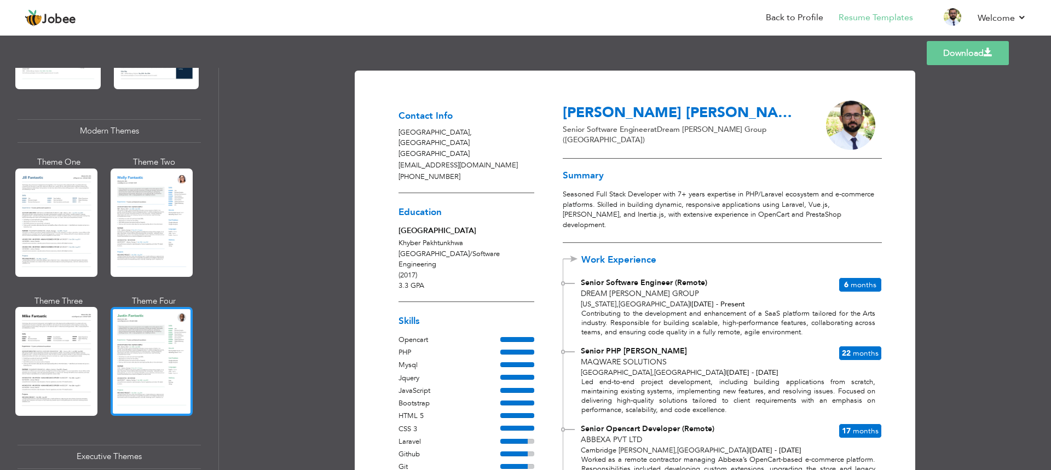
scroll to position [469, 0]
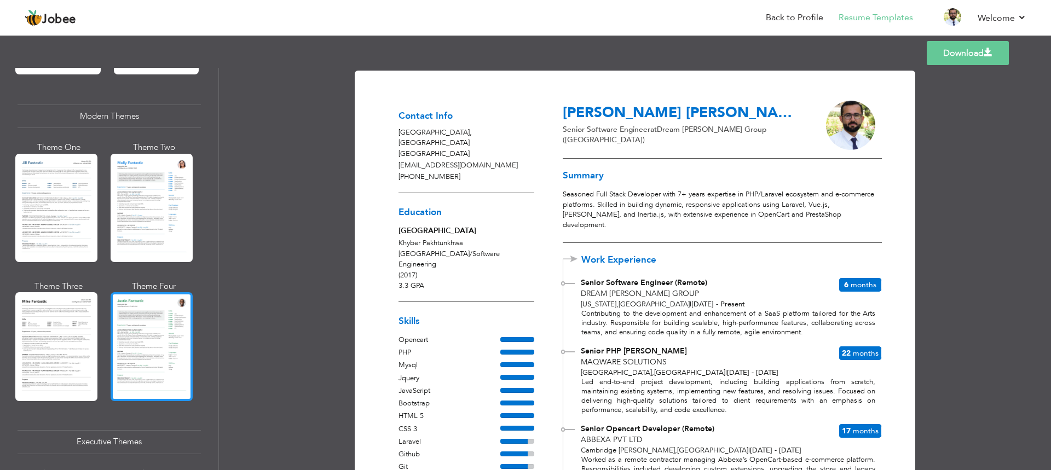
click at [147, 319] on div at bounding box center [152, 346] width 82 height 108
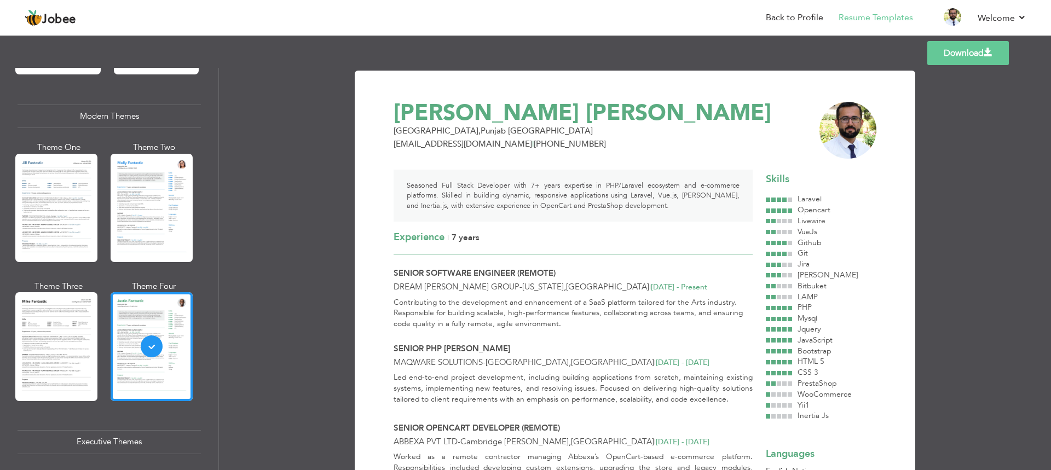
click at [55, 352] on div at bounding box center [56, 346] width 82 height 108
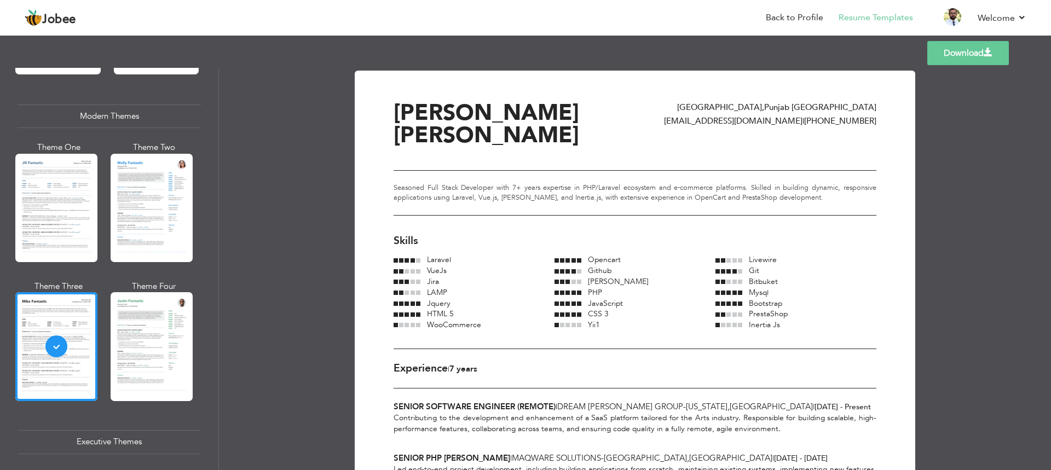
click at [130, 230] on div at bounding box center [152, 208] width 82 height 108
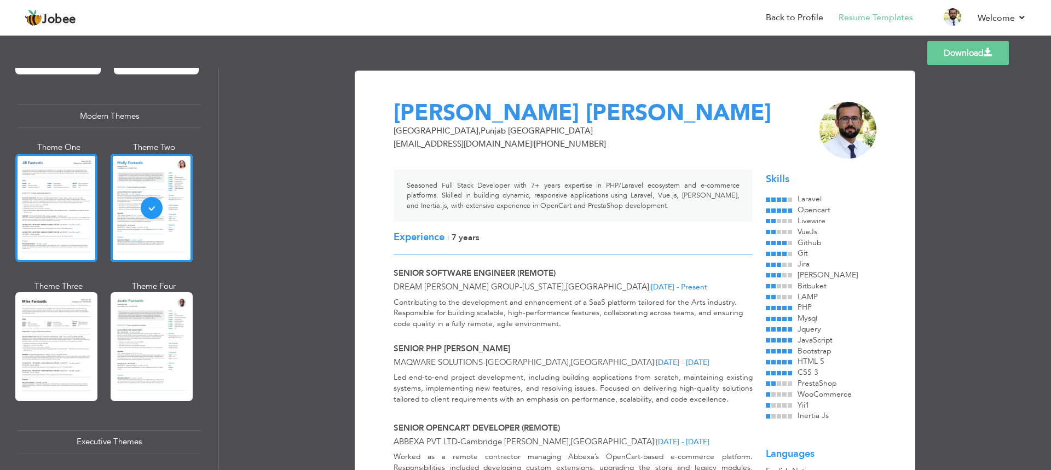
click at [44, 229] on div at bounding box center [56, 208] width 82 height 108
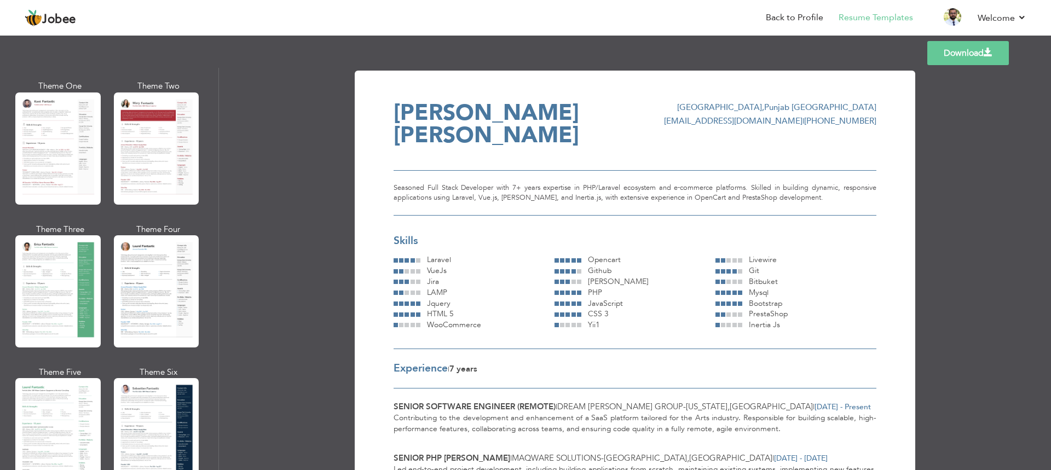
scroll to position [66, 0]
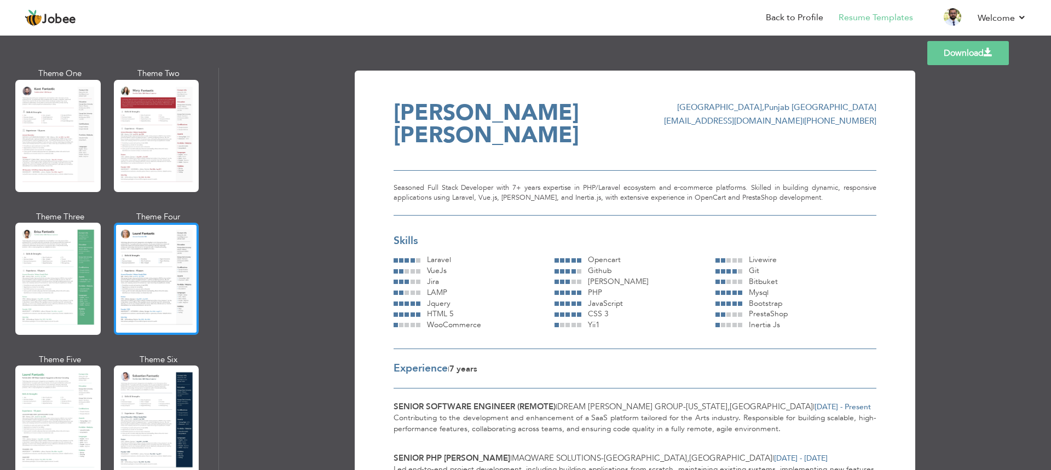
click at [145, 306] on div at bounding box center [156, 279] width 85 height 112
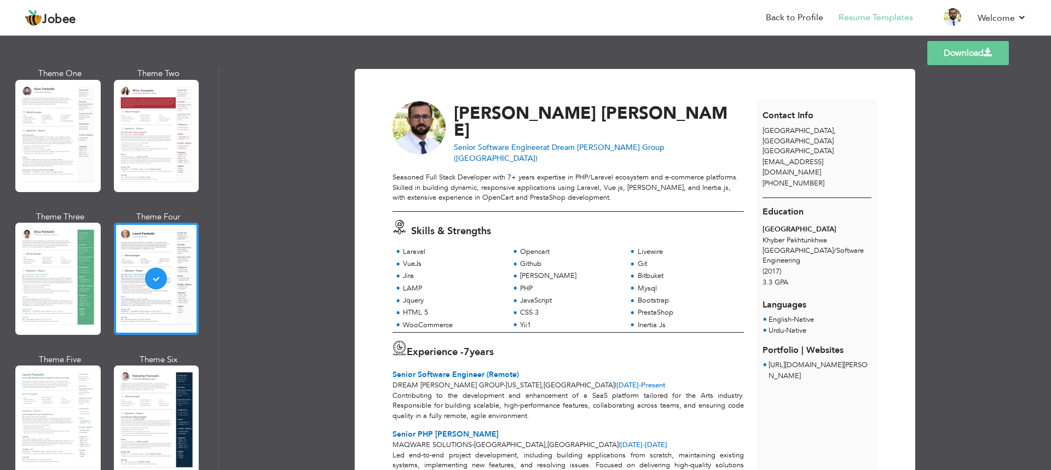
scroll to position [0, 0]
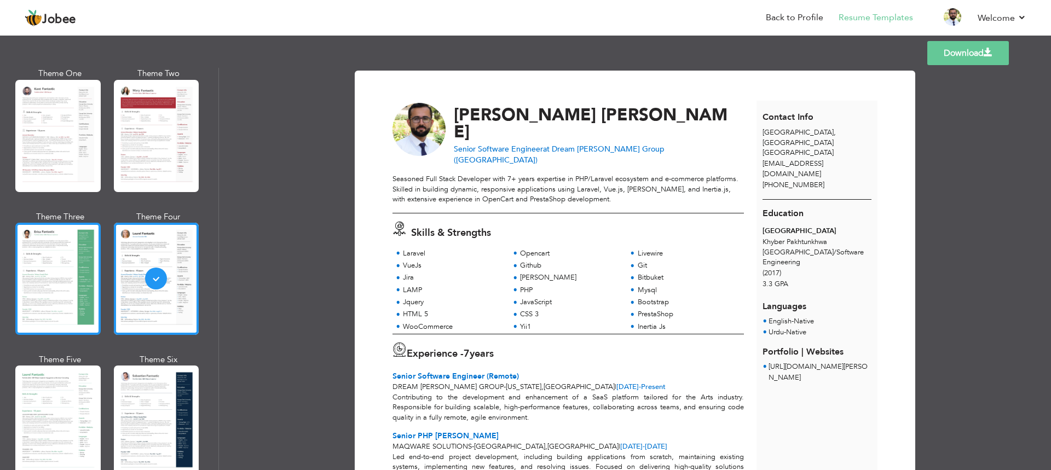
click at [72, 296] on div at bounding box center [57, 279] width 85 height 112
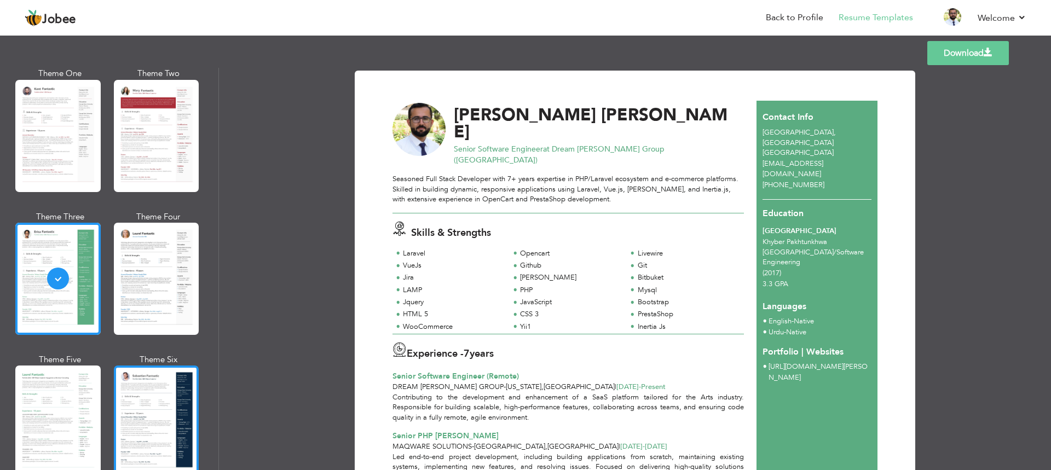
click at [166, 377] on div at bounding box center [156, 422] width 85 height 112
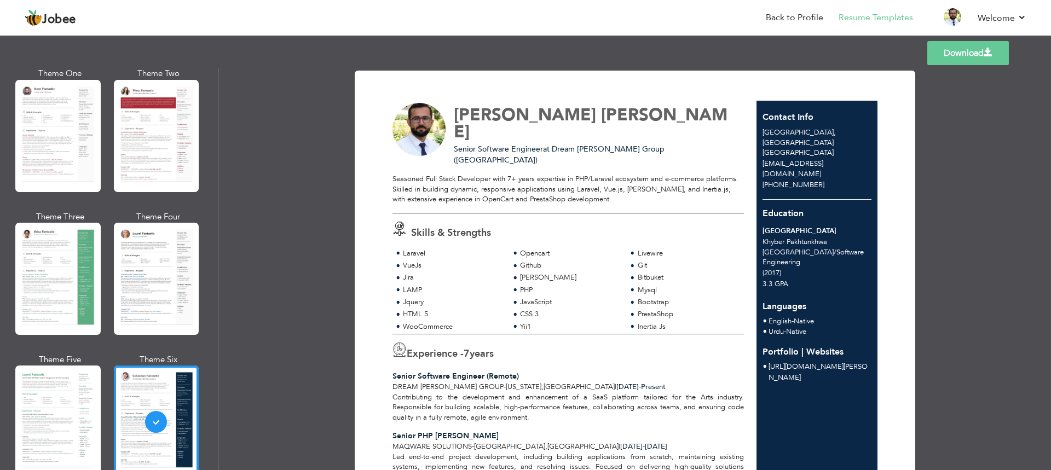
click at [941, 57] on link "Download" at bounding box center [968, 53] width 82 height 24
click at [45, 402] on div at bounding box center [57, 422] width 85 height 112
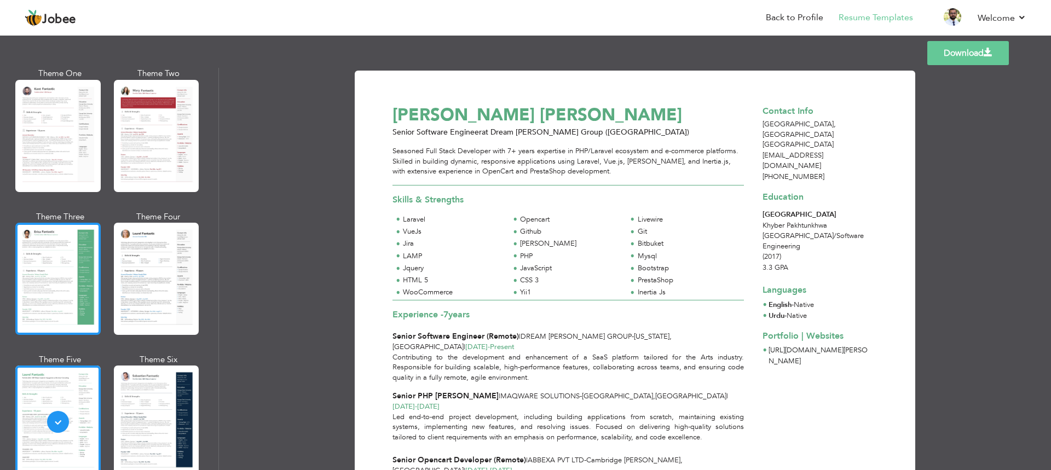
click at [79, 273] on div at bounding box center [57, 279] width 85 height 112
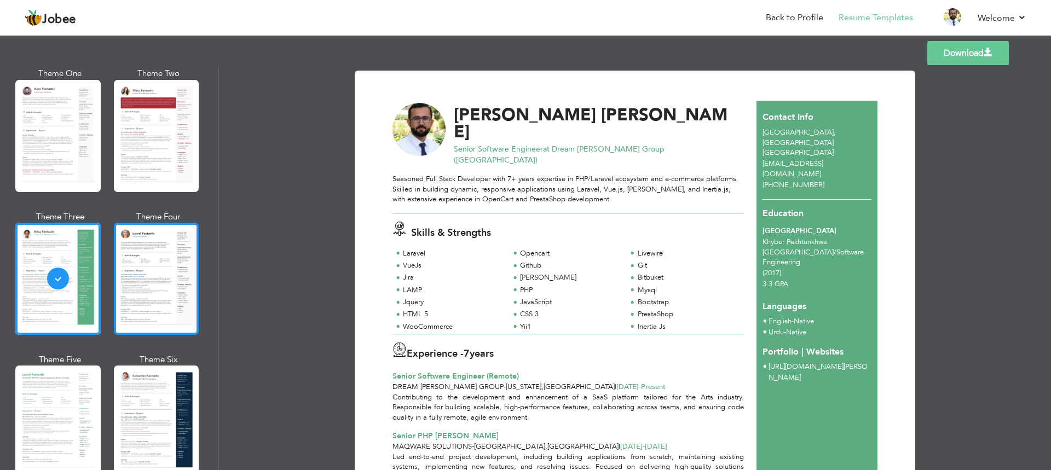
click at [145, 265] on div at bounding box center [156, 279] width 85 height 112
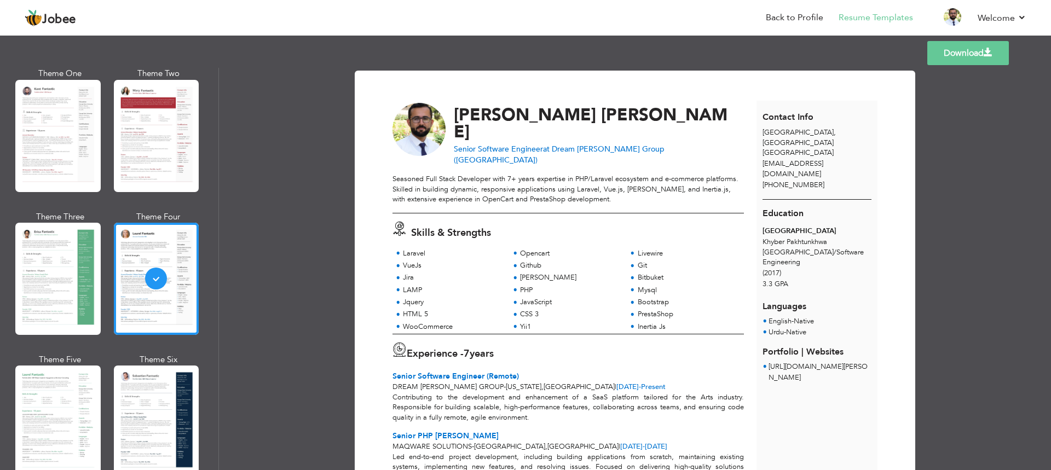
click at [939, 62] on link "Download" at bounding box center [968, 53] width 82 height 24
click at [1022, 148] on div "Download Abdul Nasir Shah Senior Software Engineer at Dream Warrier Group (US) …" at bounding box center [635, 269] width 832 height 402
click at [37, 378] on div at bounding box center [57, 422] width 85 height 112
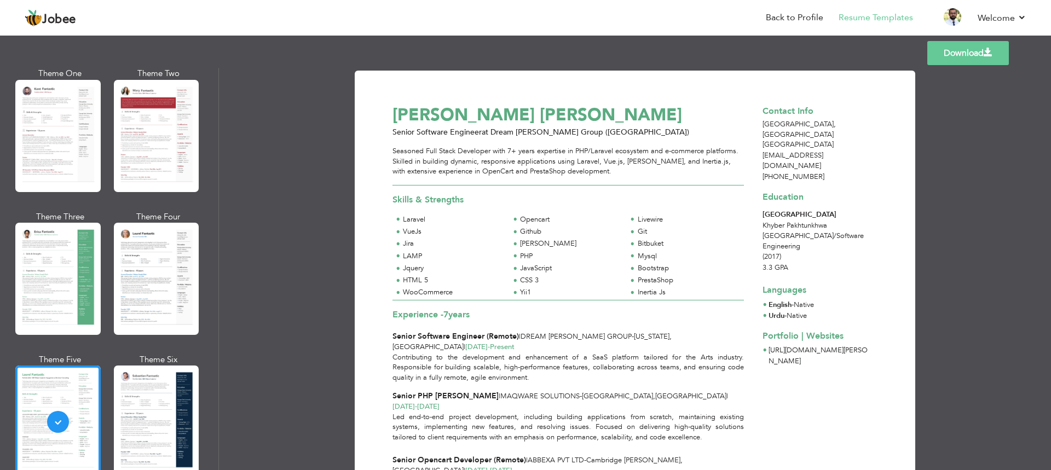
click at [962, 57] on link "Download" at bounding box center [968, 53] width 82 height 24
